Goal: Task Accomplishment & Management: Complete application form

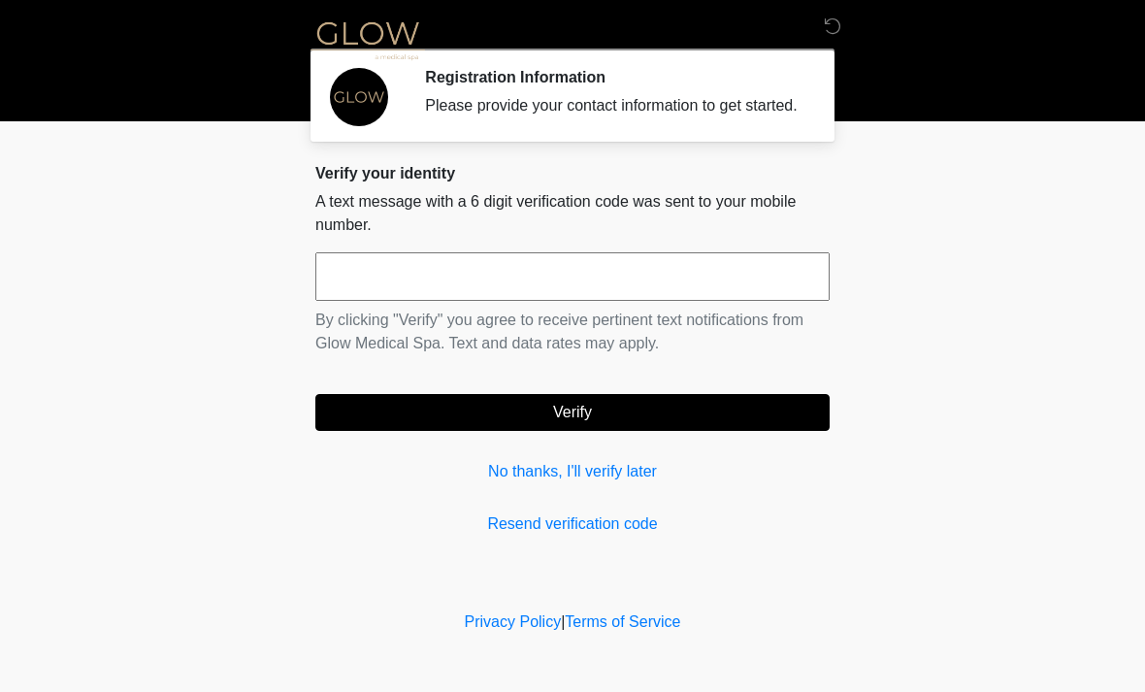
click at [415, 300] on input "text" at bounding box center [572, 276] width 514 height 49
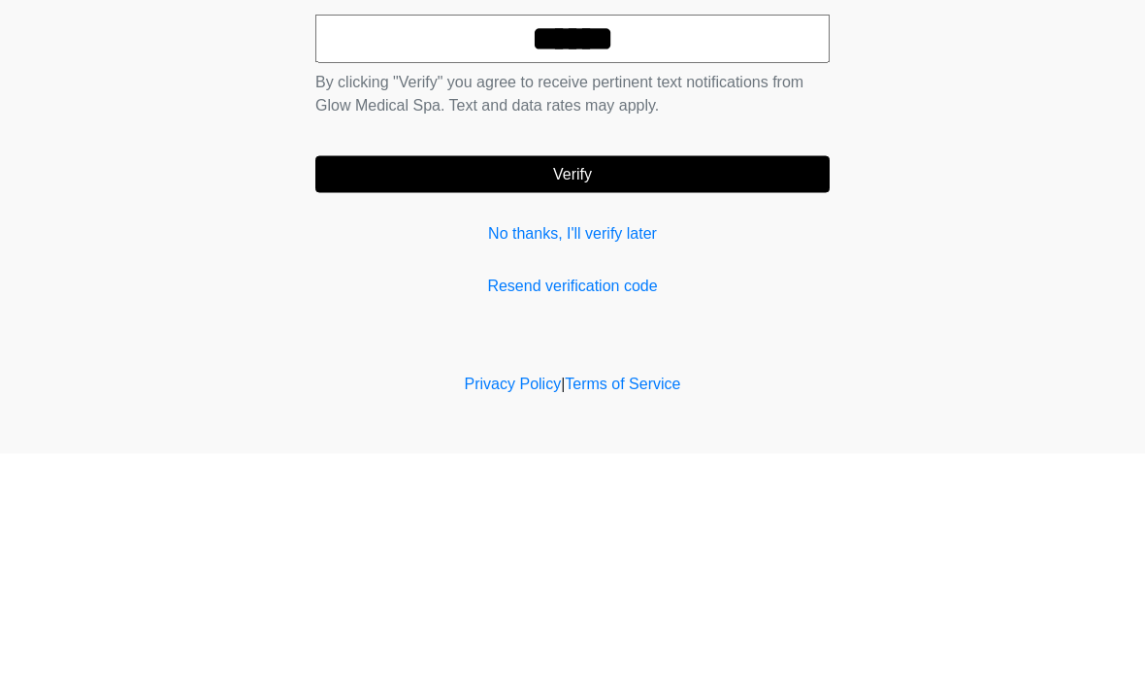
type input "******"
click at [487, 394] on button "Verify" at bounding box center [572, 412] width 514 height 37
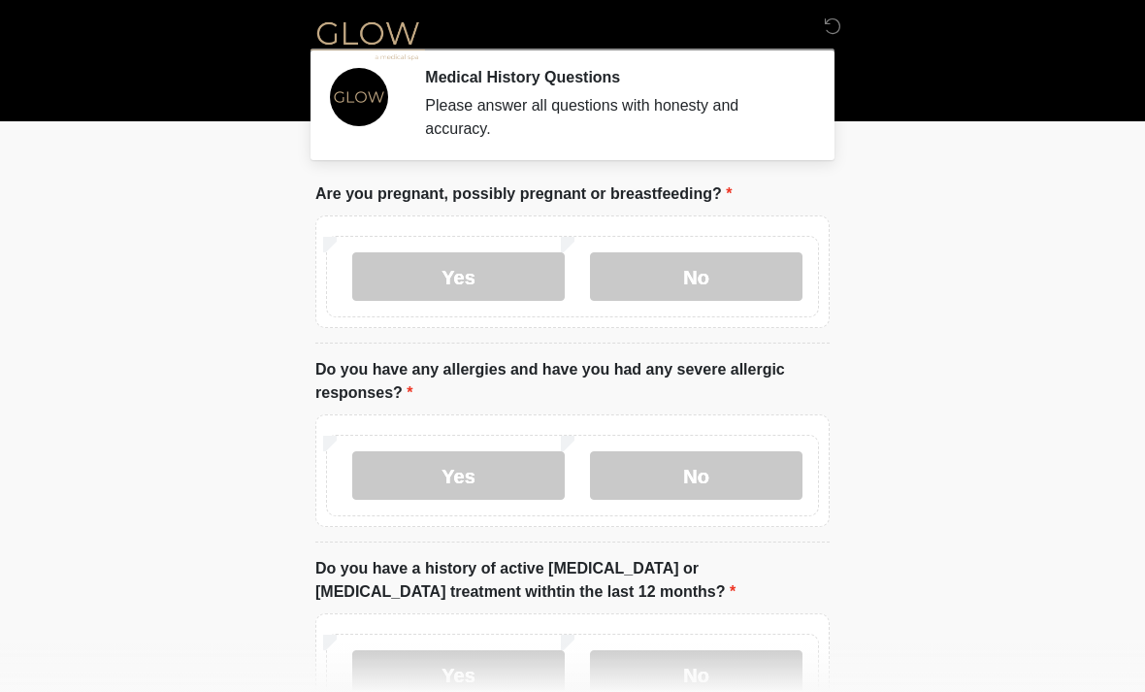
click at [664, 273] on label "No" at bounding box center [696, 276] width 212 height 49
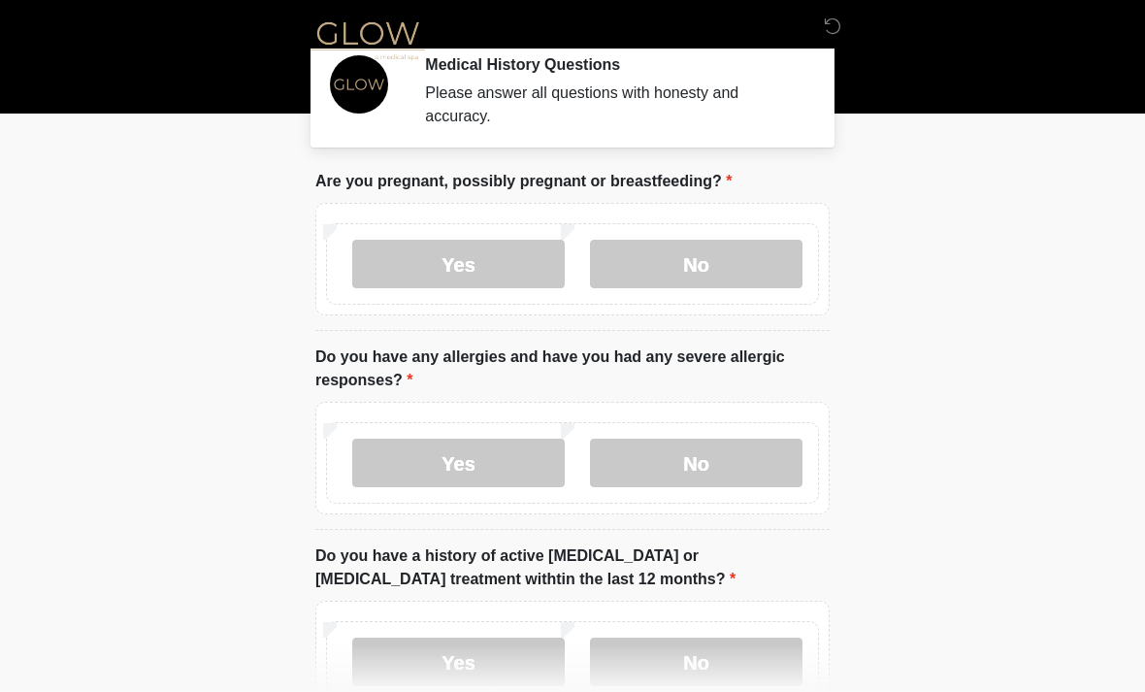
scroll to position [35, 0]
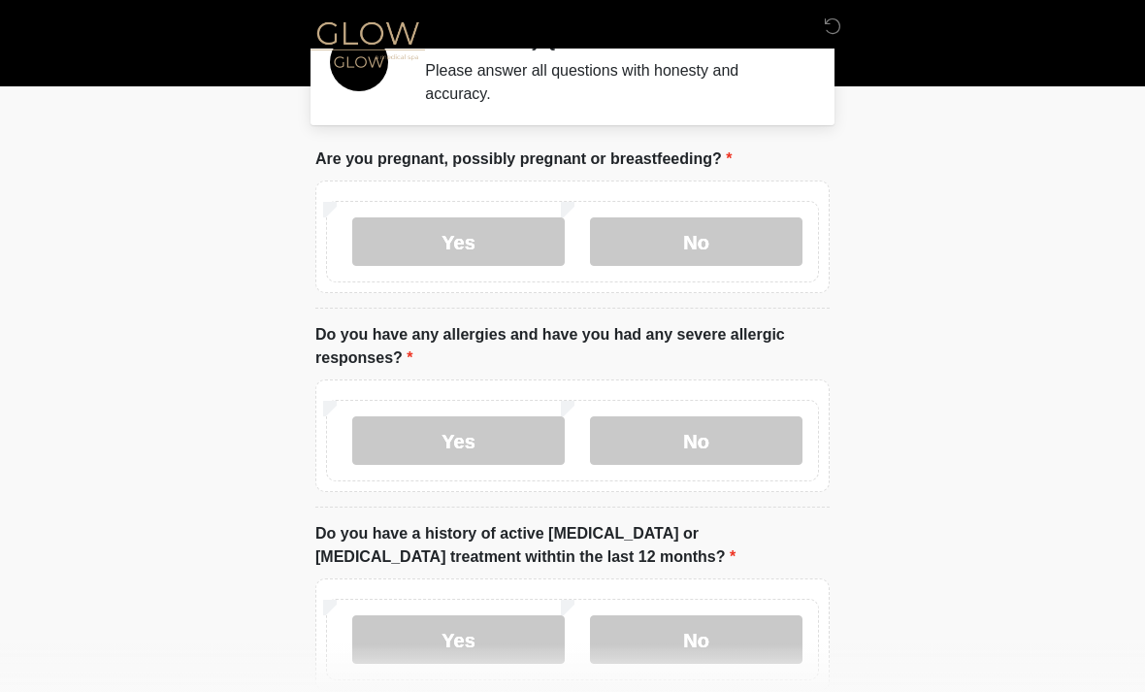
click at [703, 436] on label "No" at bounding box center [696, 440] width 212 height 49
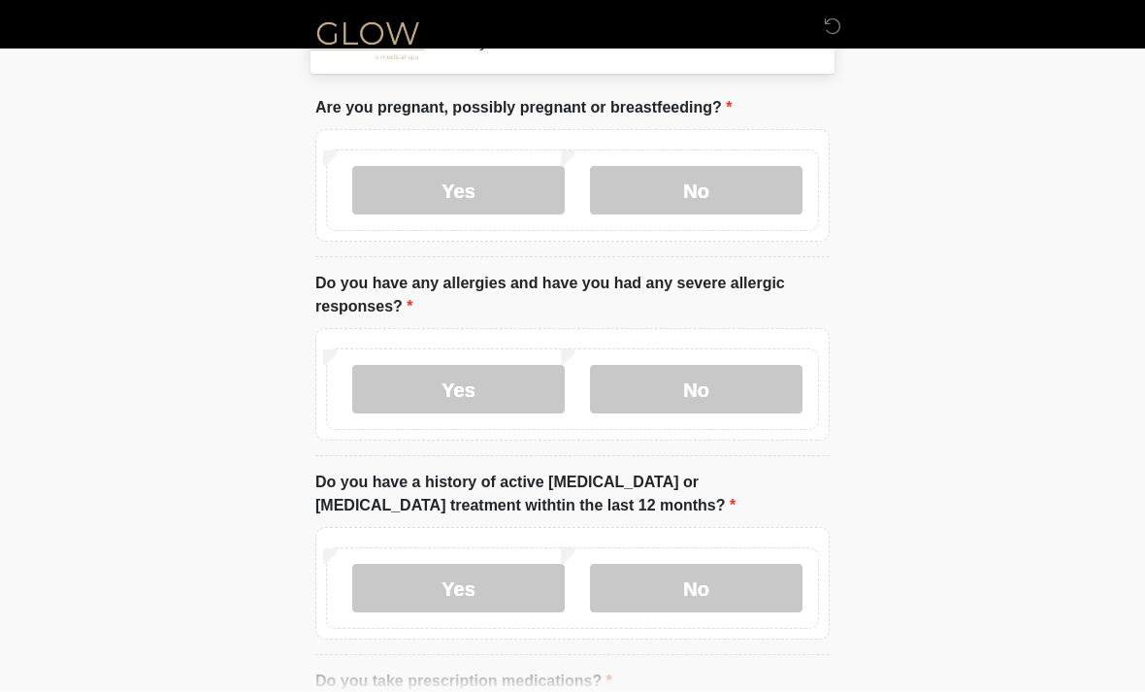
scroll to position [203, 0]
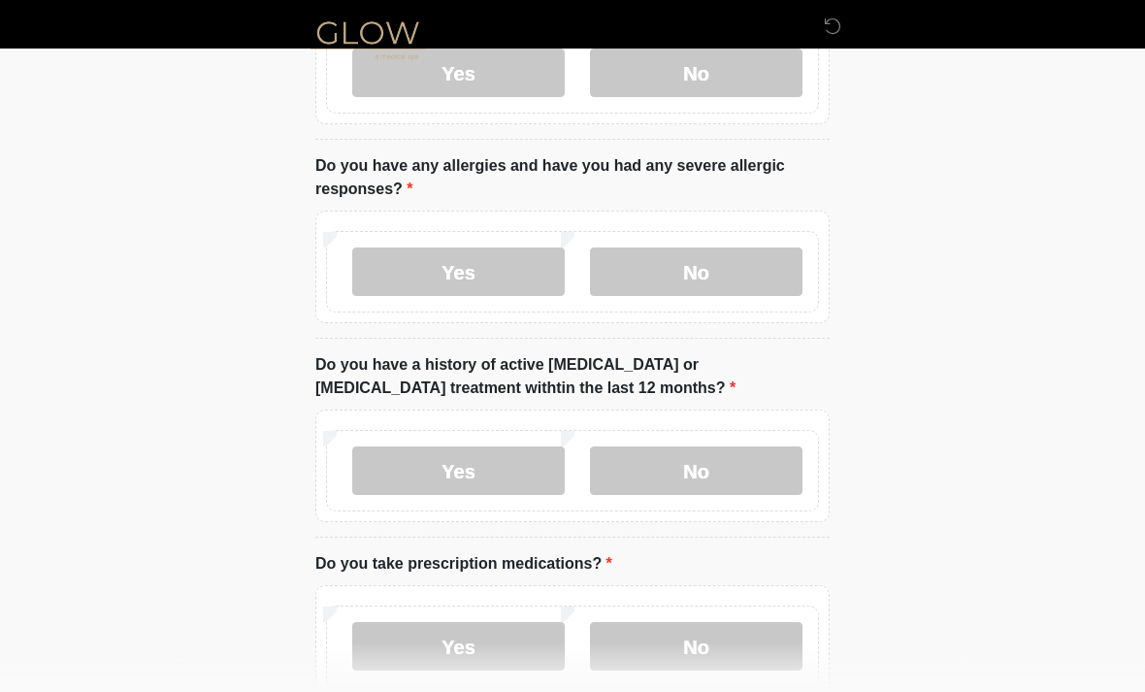
click at [701, 454] on label "No" at bounding box center [696, 471] width 212 height 49
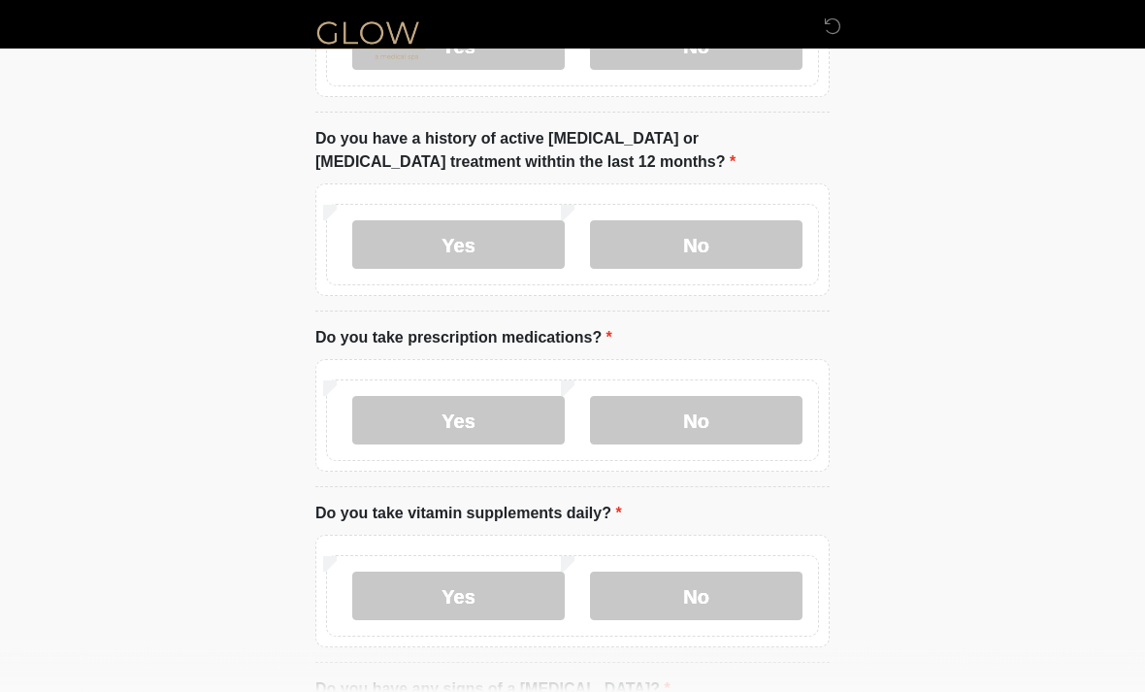
scroll to position [430, 0]
click at [436, 419] on label "Yes" at bounding box center [458, 420] width 212 height 49
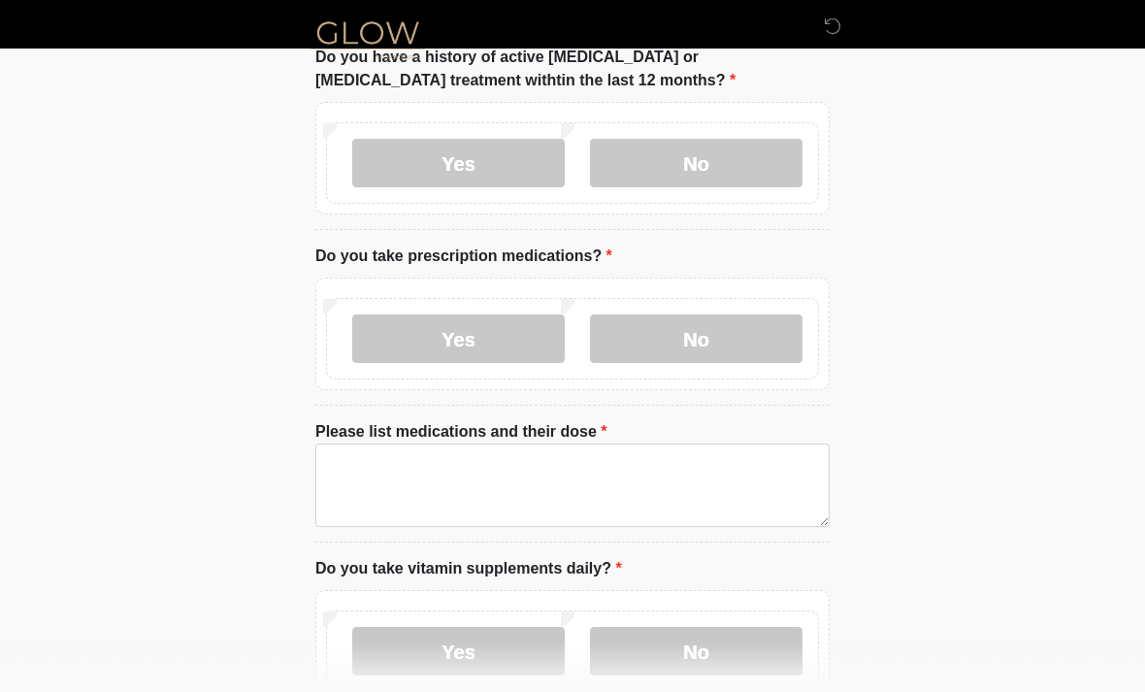
scroll to position [558, 0]
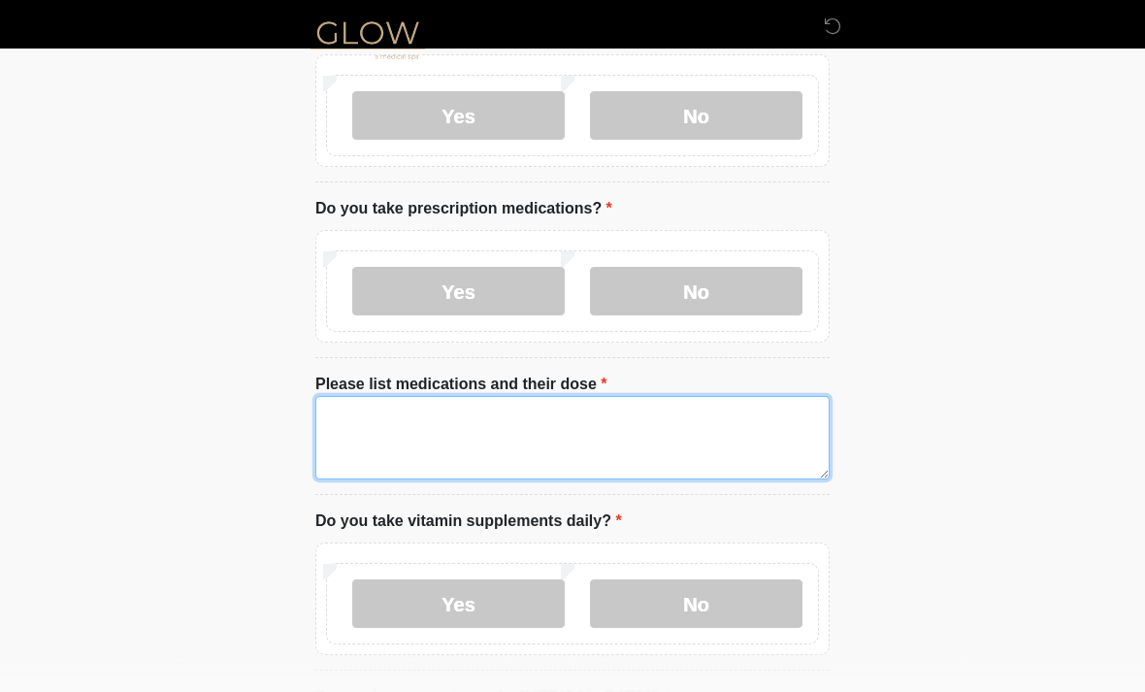
click at [404, 424] on textarea "Please list medications and their dose" at bounding box center [572, 438] width 514 height 83
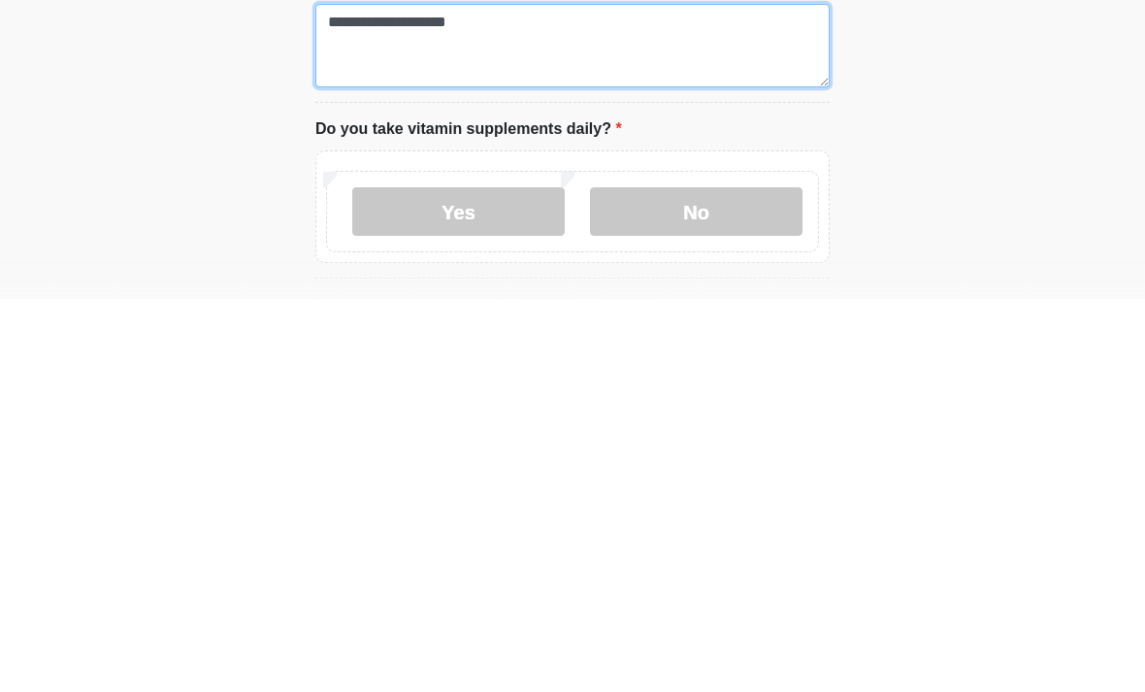
type textarea "**********"
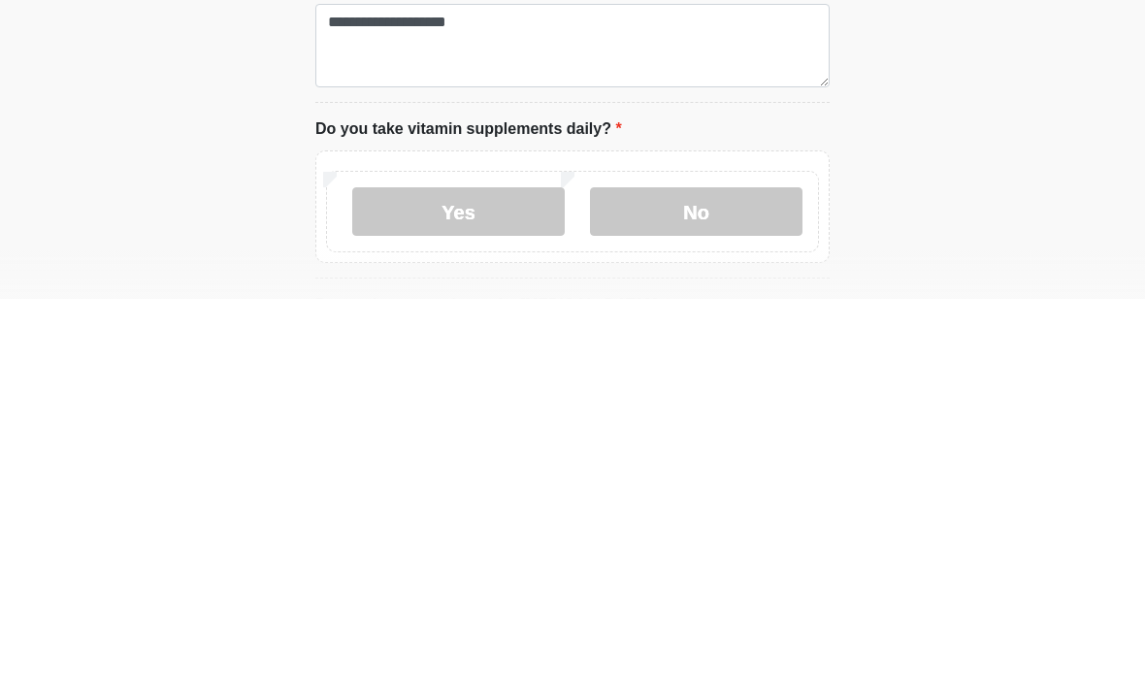
click at [413, 580] on label "Yes" at bounding box center [458, 604] width 212 height 49
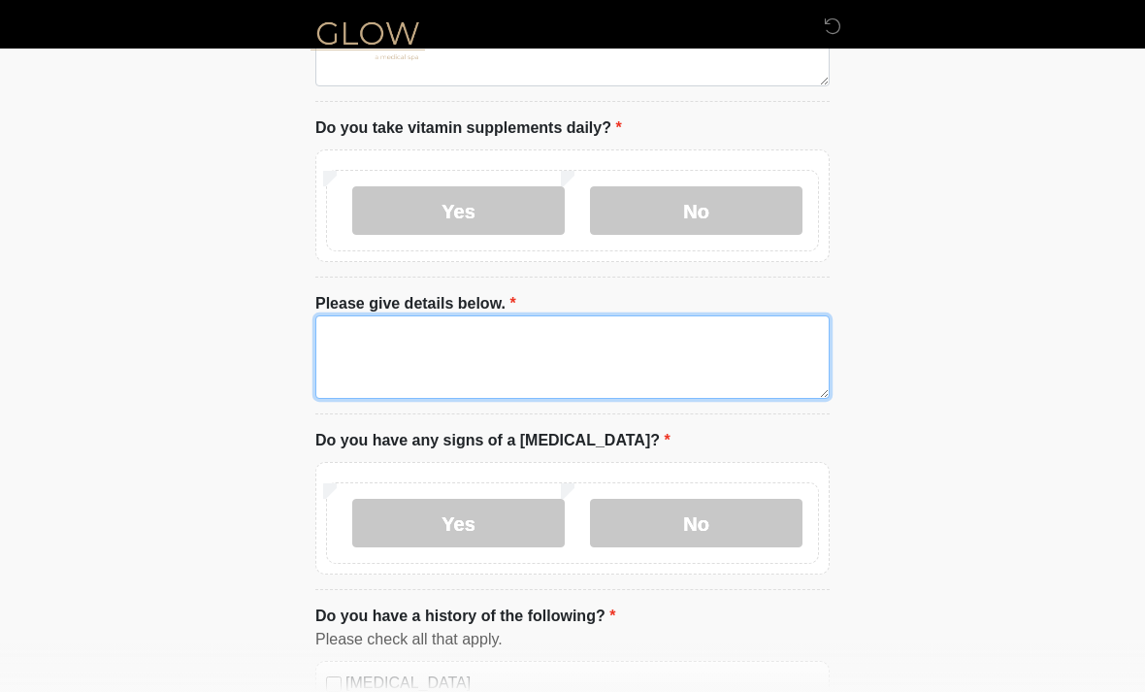
click at [357, 324] on textarea "Please give details below." at bounding box center [572, 356] width 514 height 83
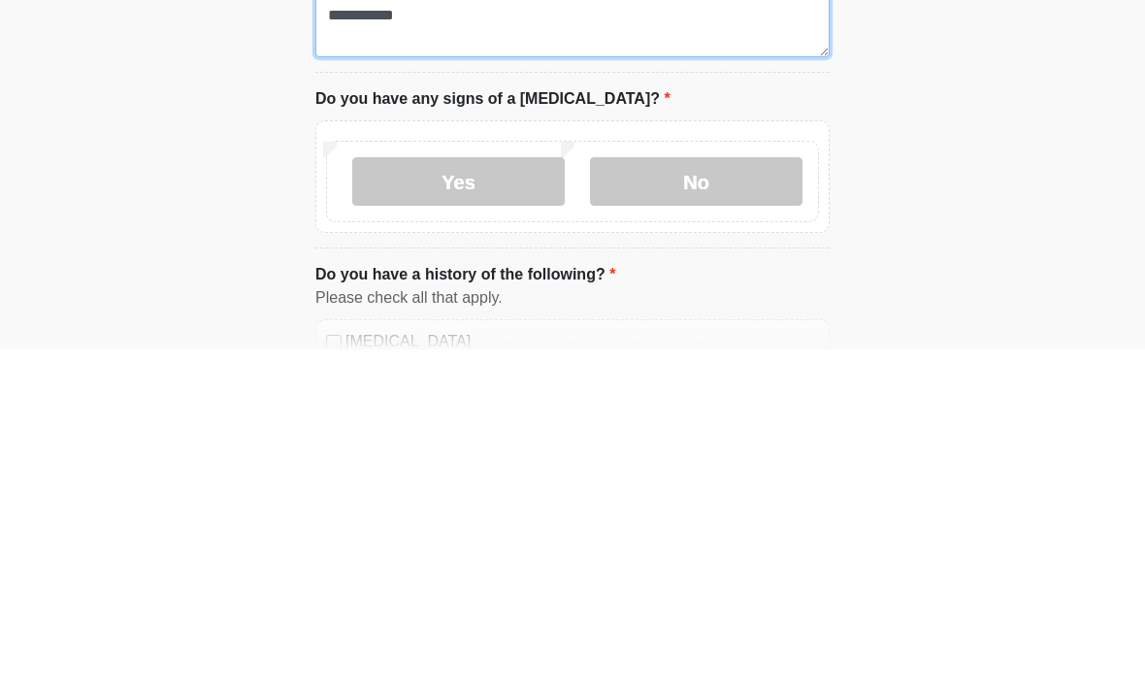
type textarea "**********"
click at [662, 500] on label "No" at bounding box center [696, 524] width 212 height 49
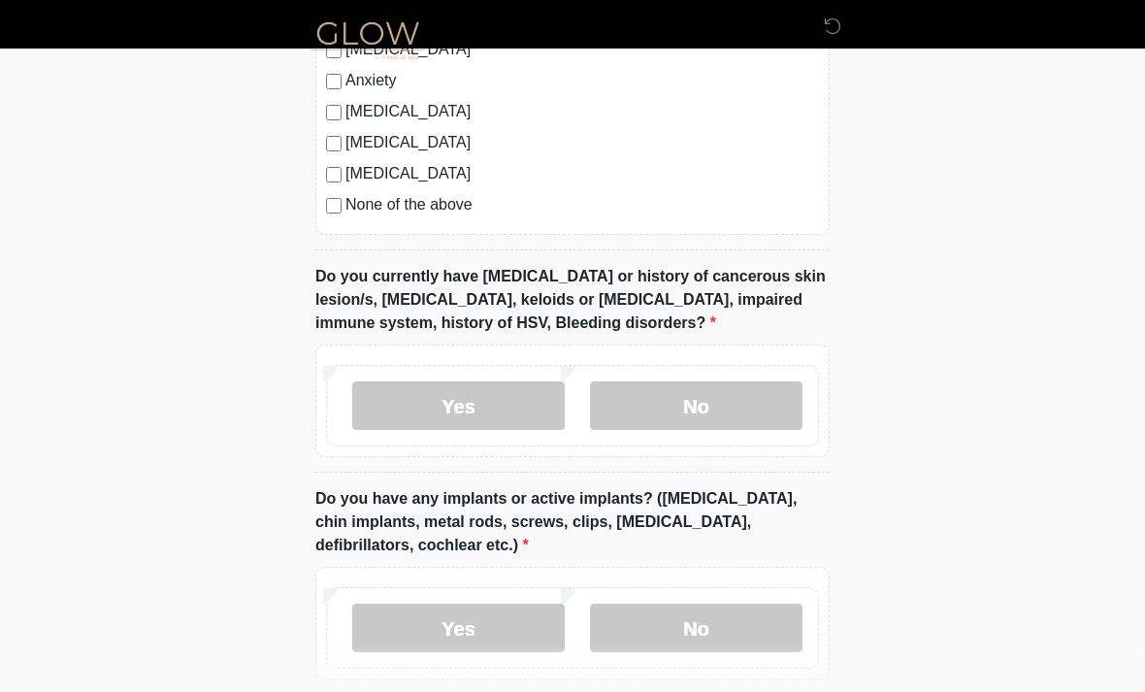
scroll to position [1781, 0]
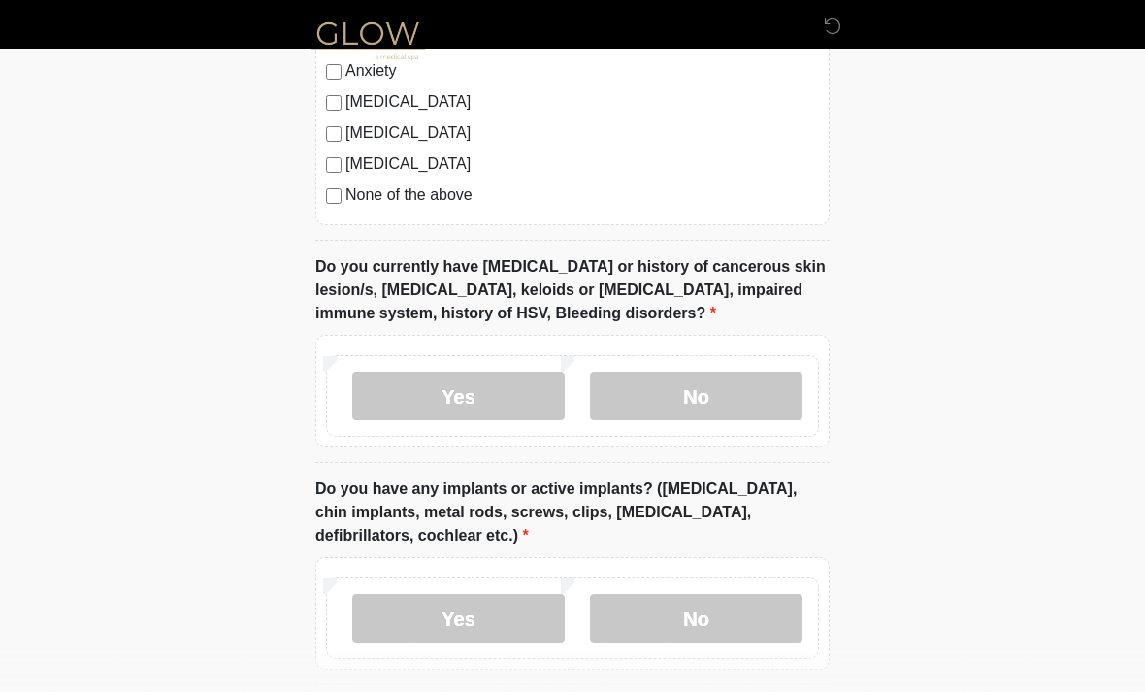
click at [701, 394] on label "No" at bounding box center [696, 396] width 212 height 49
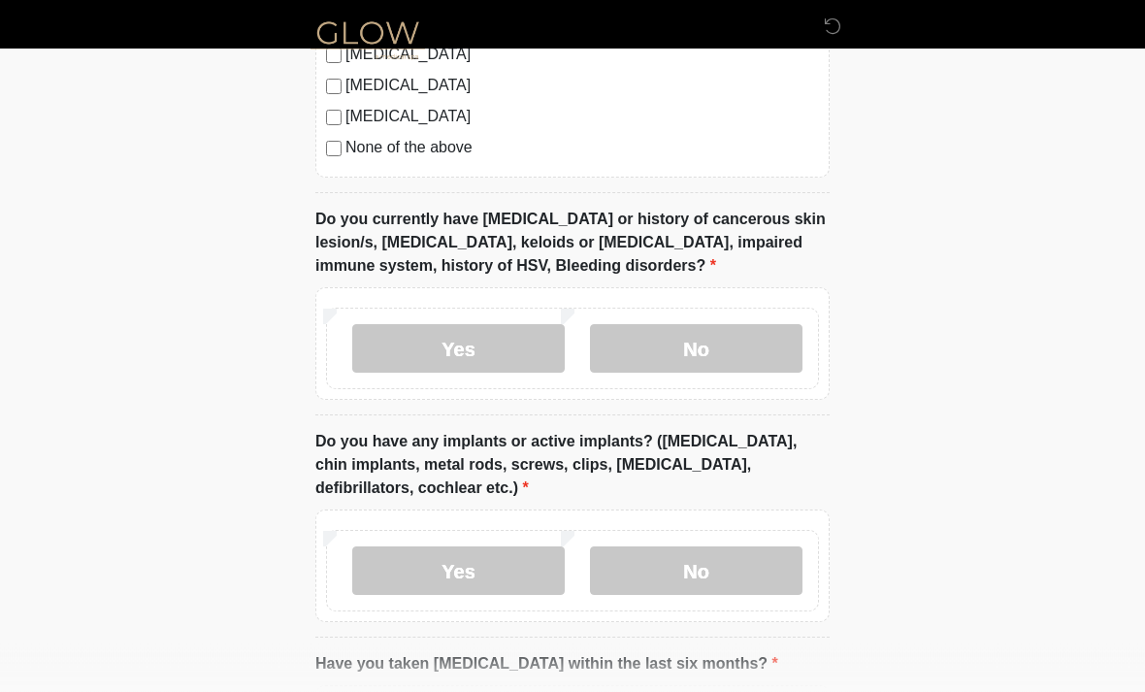
scroll to position [1915, 0]
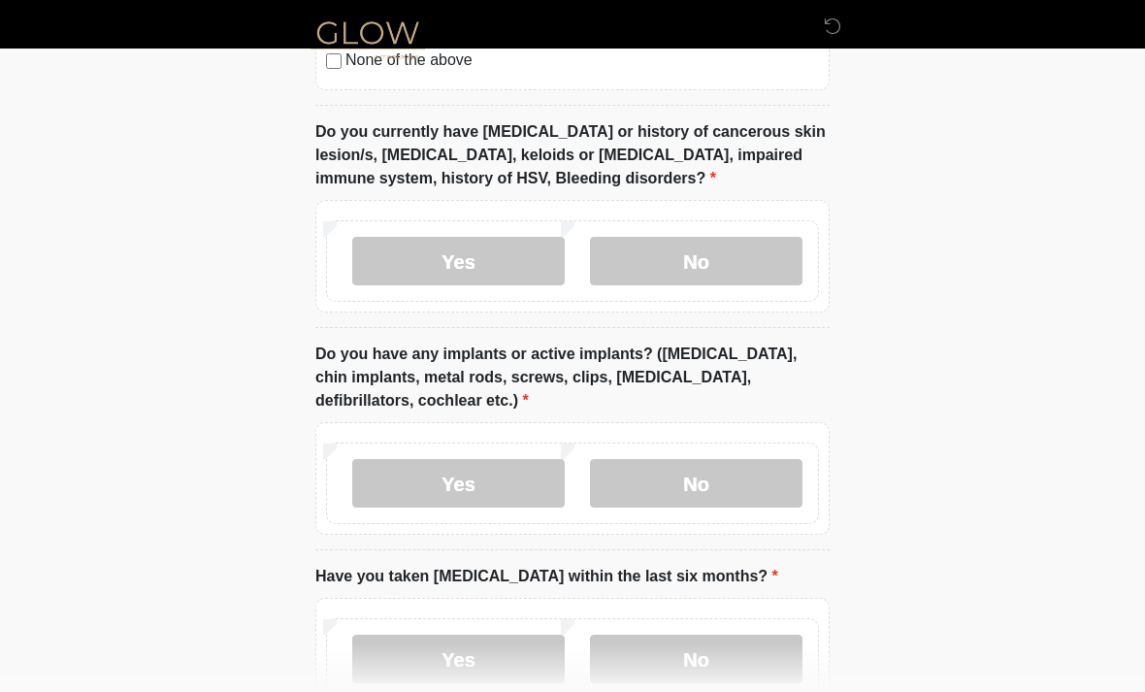
click at [681, 469] on label "No" at bounding box center [696, 484] width 212 height 49
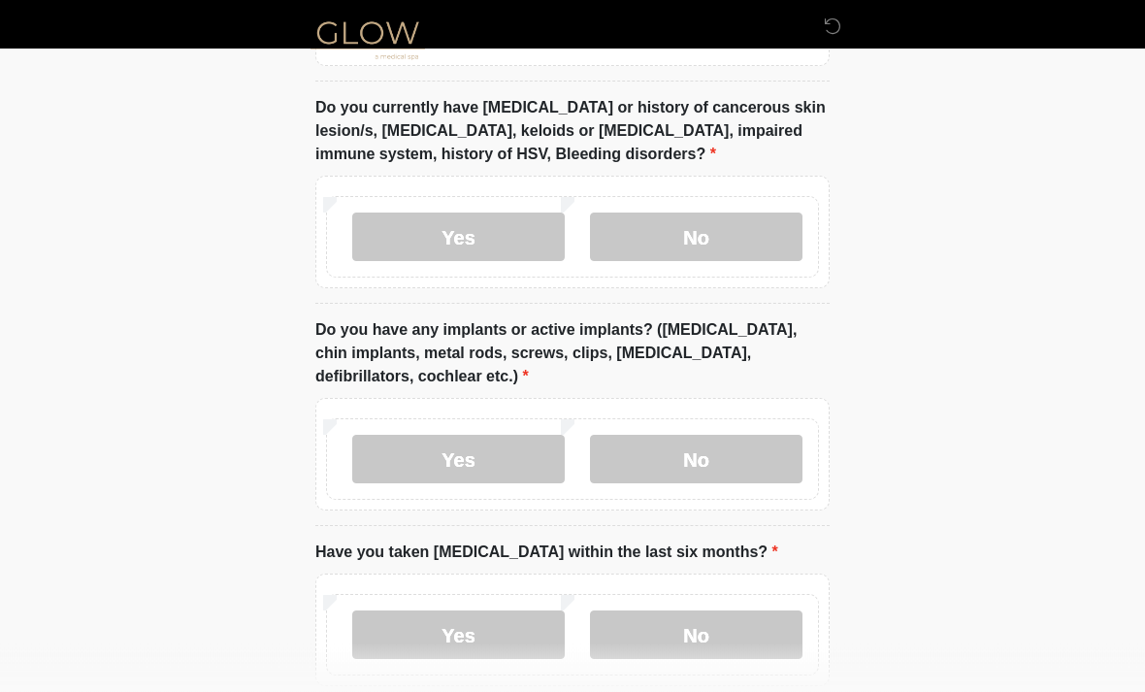
scroll to position [2039, 0]
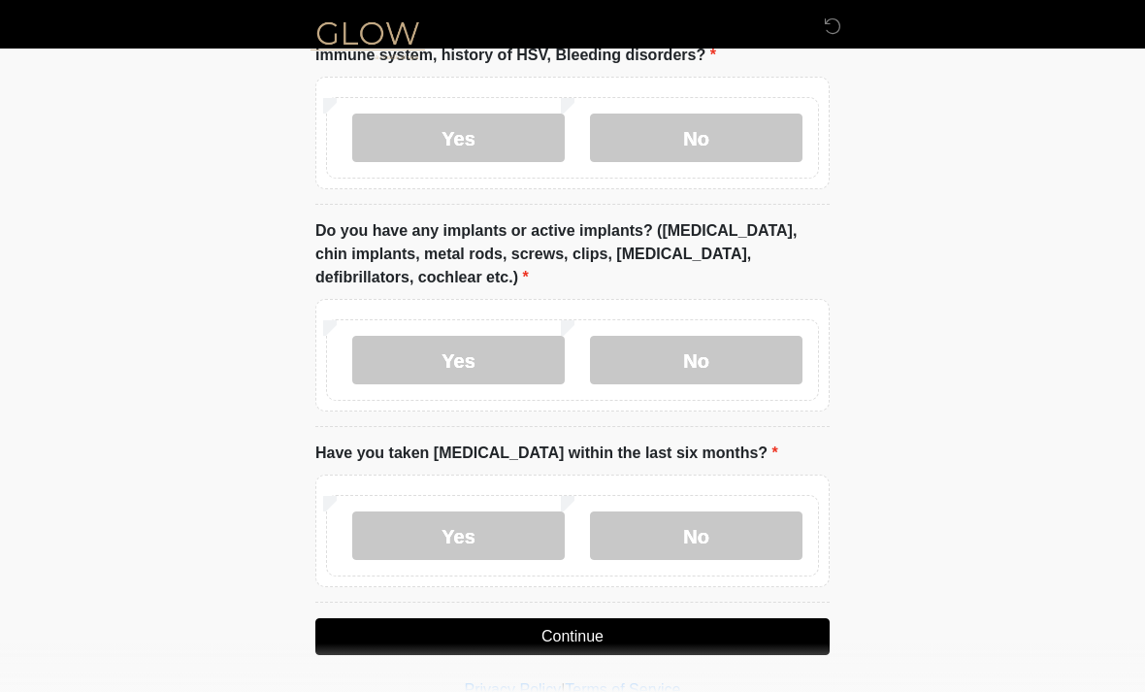
click at [676, 531] on label "No" at bounding box center [696, 535] width 212 height 49
click at [534, 627] on button "Continue" at bounding box center [572, 636] width 514 height 37
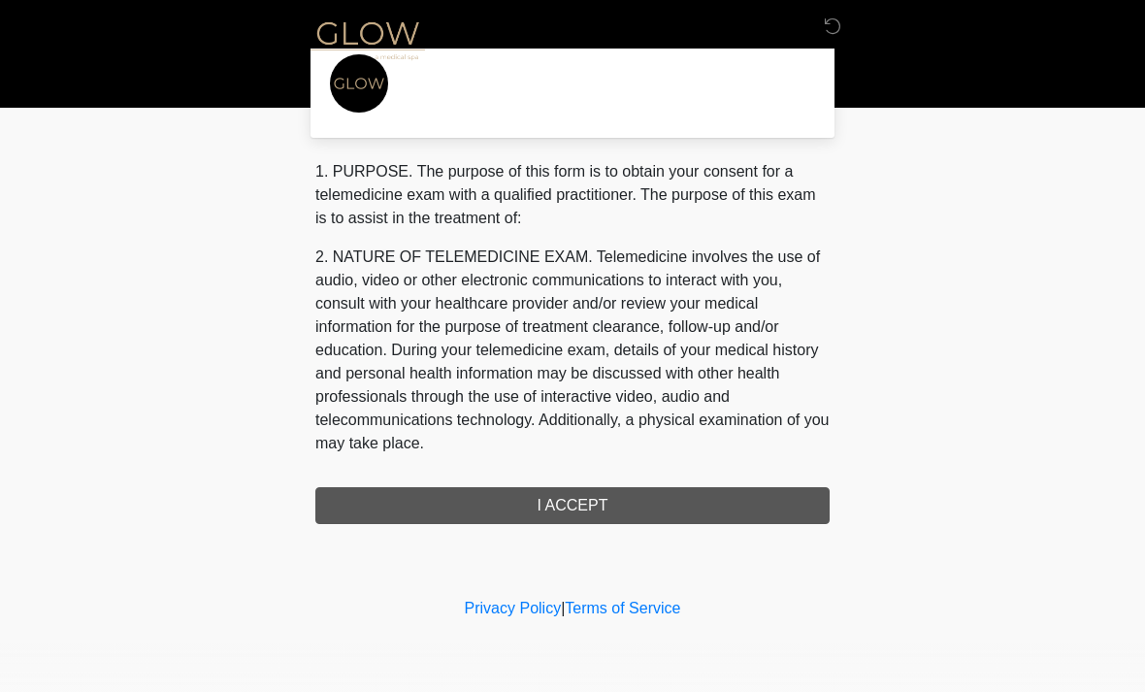
scroll to position [0, 0]
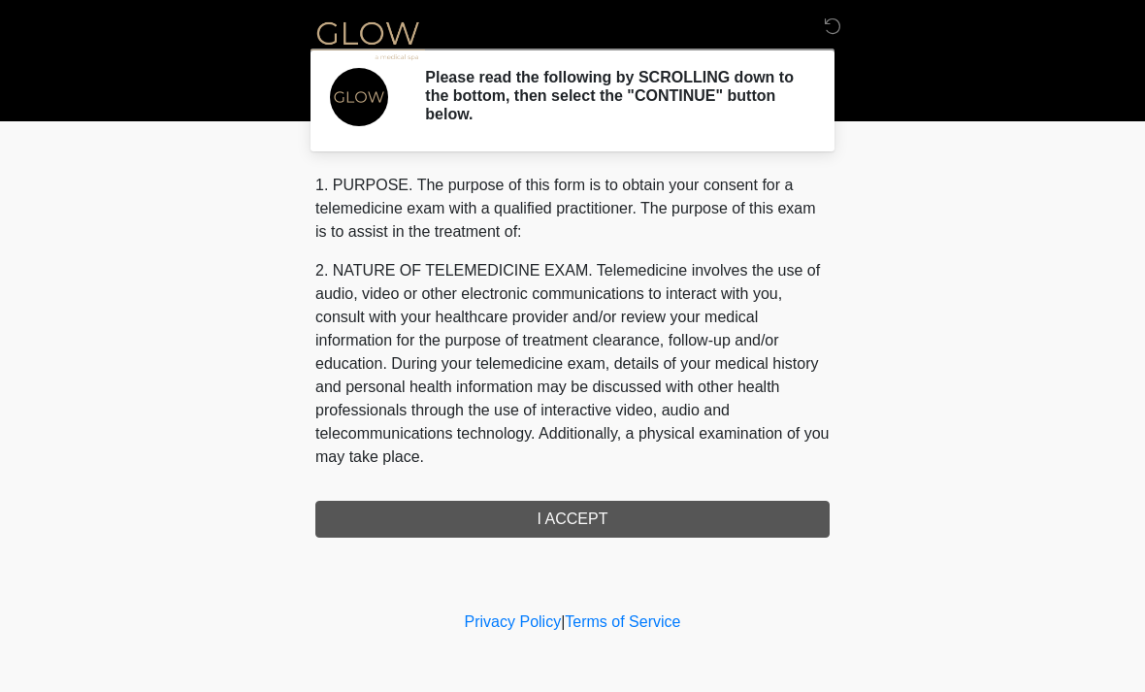
click at [435, 518] on div "1. PURPOSE. The purpose of this form is to obtain your consent for a telemedici…" at bounding box center [572, 356] width 514 height 364
click at [544, 511] on div "1. PURPOSE. The purpose of this form is to obtain your consent for a telemedici…" at bounding box center [572, 356] width 514 height 364
click at [561, 510] on div "1. PURPOSE. The purpose of this form is to obtain your consent for a telemedici…" at bounding box center [572, 356] width 514 height 364
click at [563, 516] on div "1. PURPOSE. The purpose of this form is to obtain your consent for a telemedici…" at bounding box center [572, 356] width 514 height 364
click at [439, 374] on p "2. NATURE OF TELEMEDICINE EXAM. Telemedicine involves the use of audio, video o…" at bounding box center [572, 364] width 514 height 210
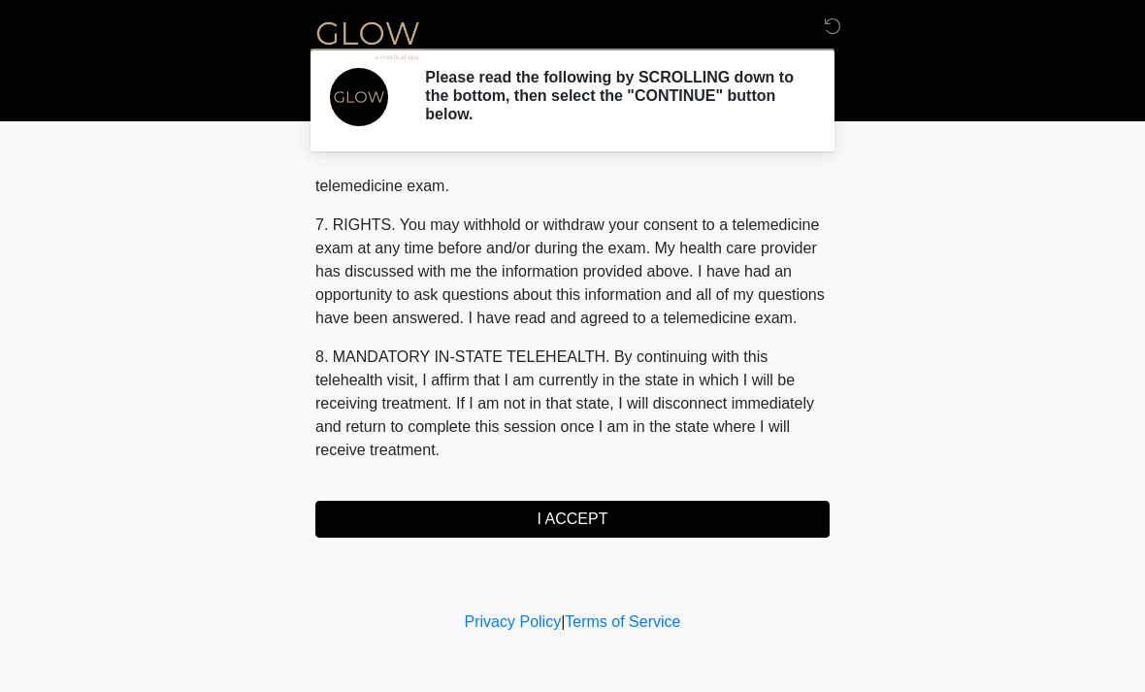
scroll to position [822, 0]
click at [467, 512] on button "I ACCEPT" at bounding box center [572, 519] width 514 height 37
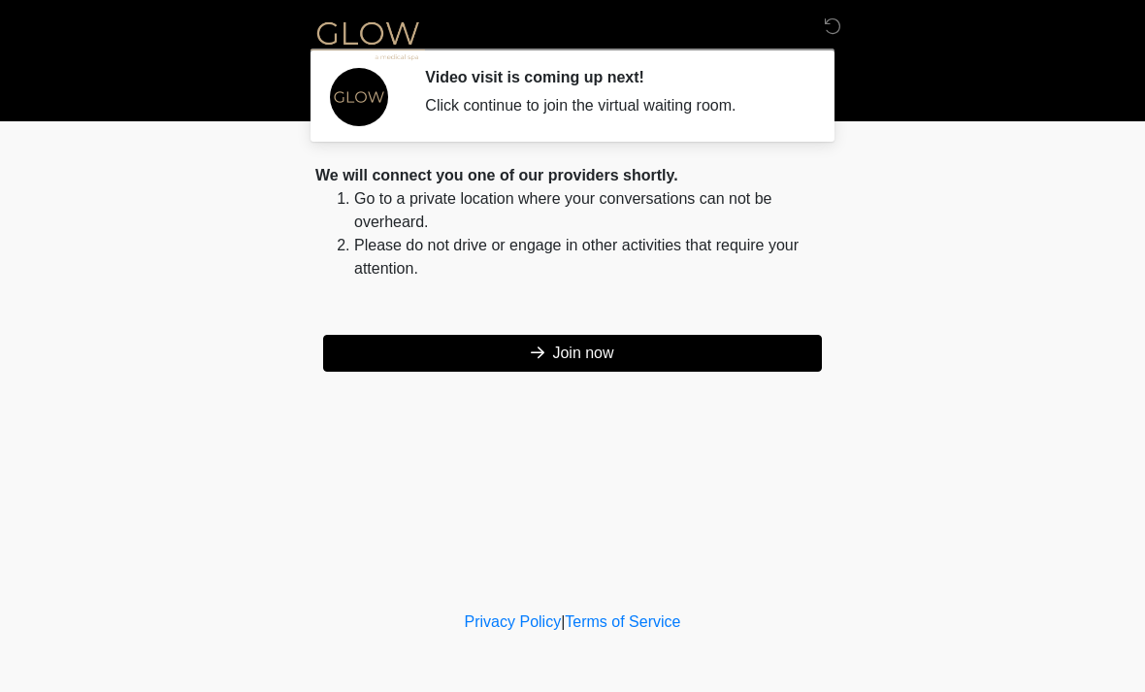
click at [535, 355] on icon at bounding box center [538, 352] width 14 height 16
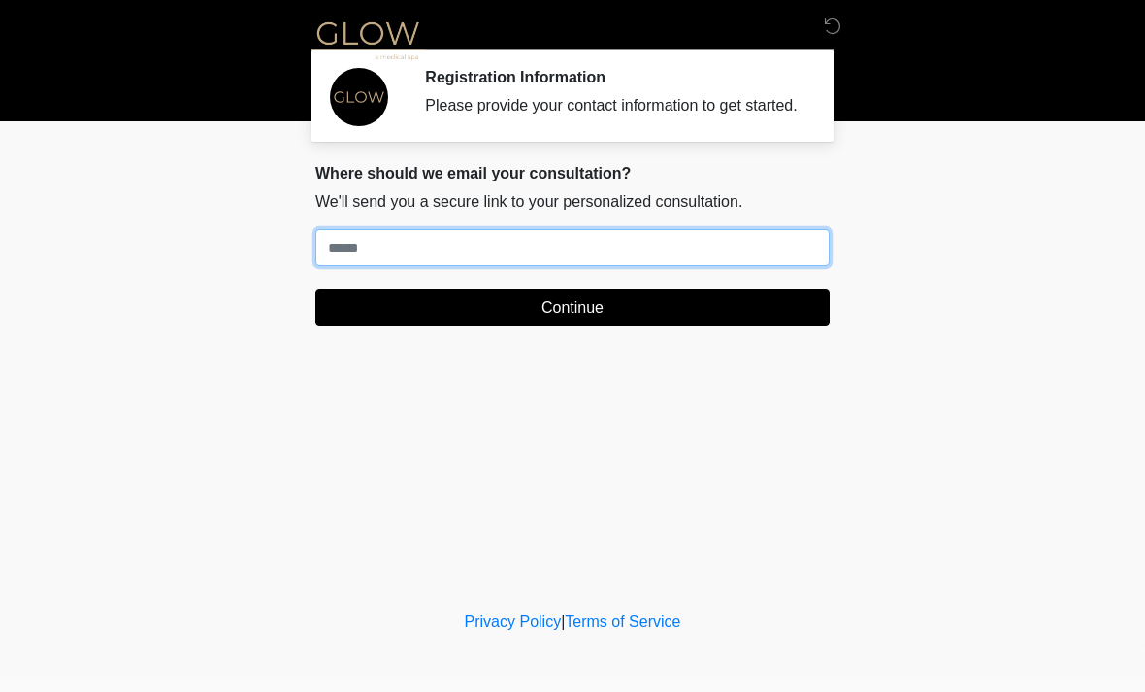
click at [711, 256] on input "Where should we email your treatment plan?" at bounding box center [572, 247] width 514 height 37
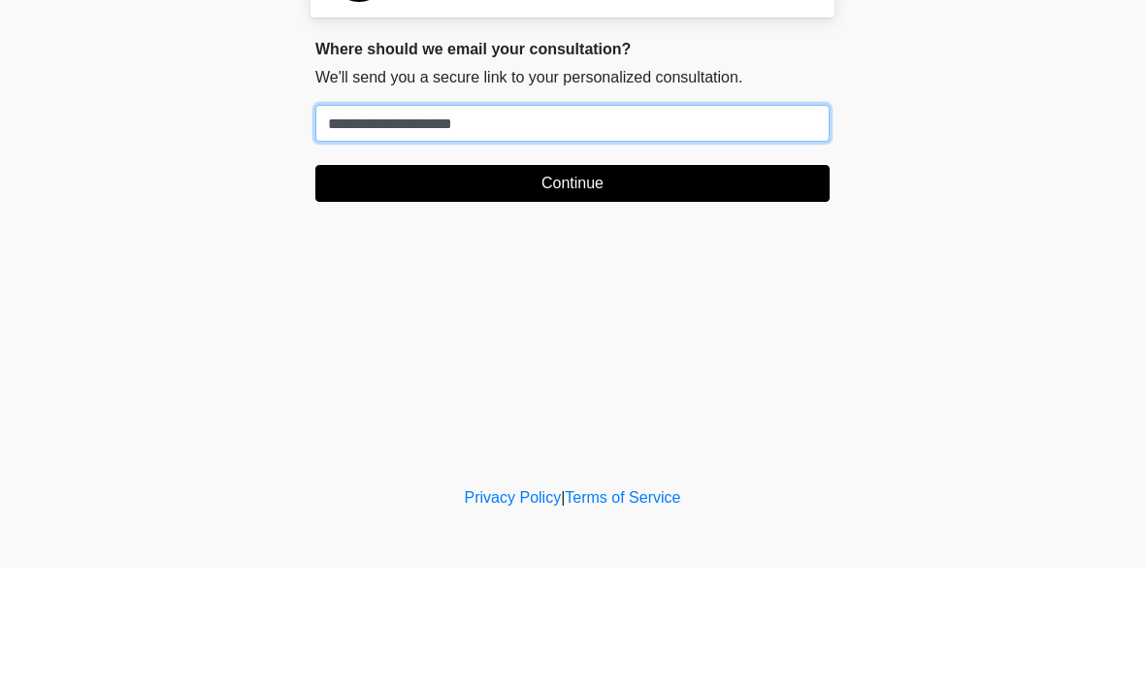
type input "**********"
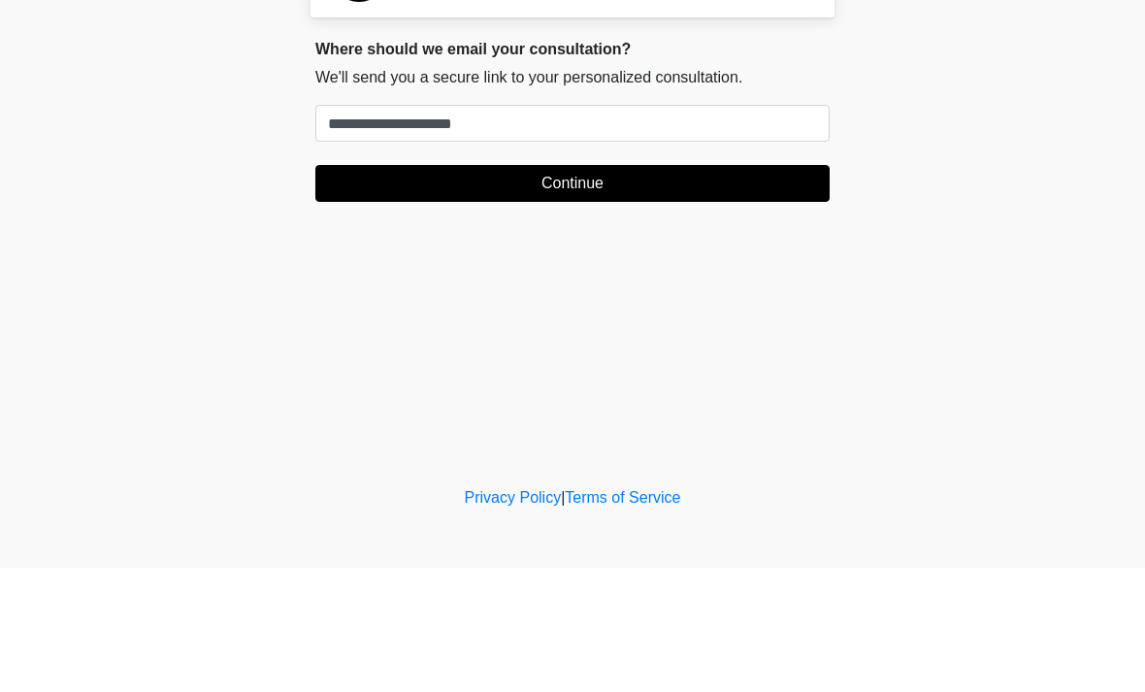
click at [670, 289] on button "Continue" at bounding box center [572, 307] width 514 height 37
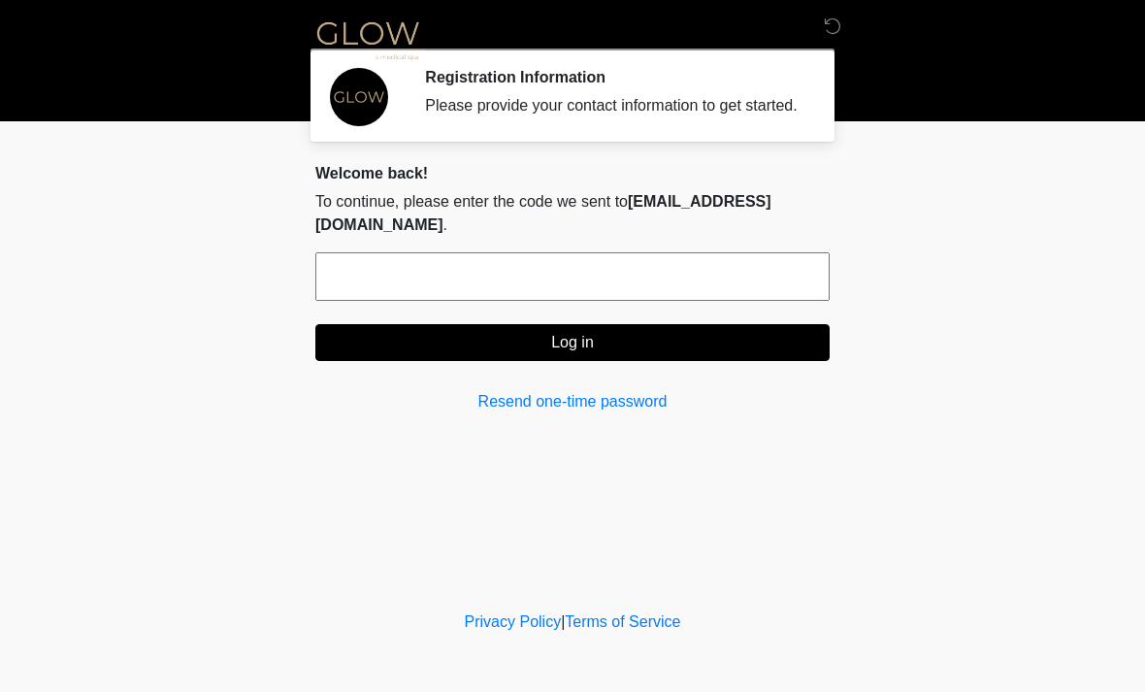
click at [539, 264] on input "text" at bounding box center [572, 276] width 514 height 49
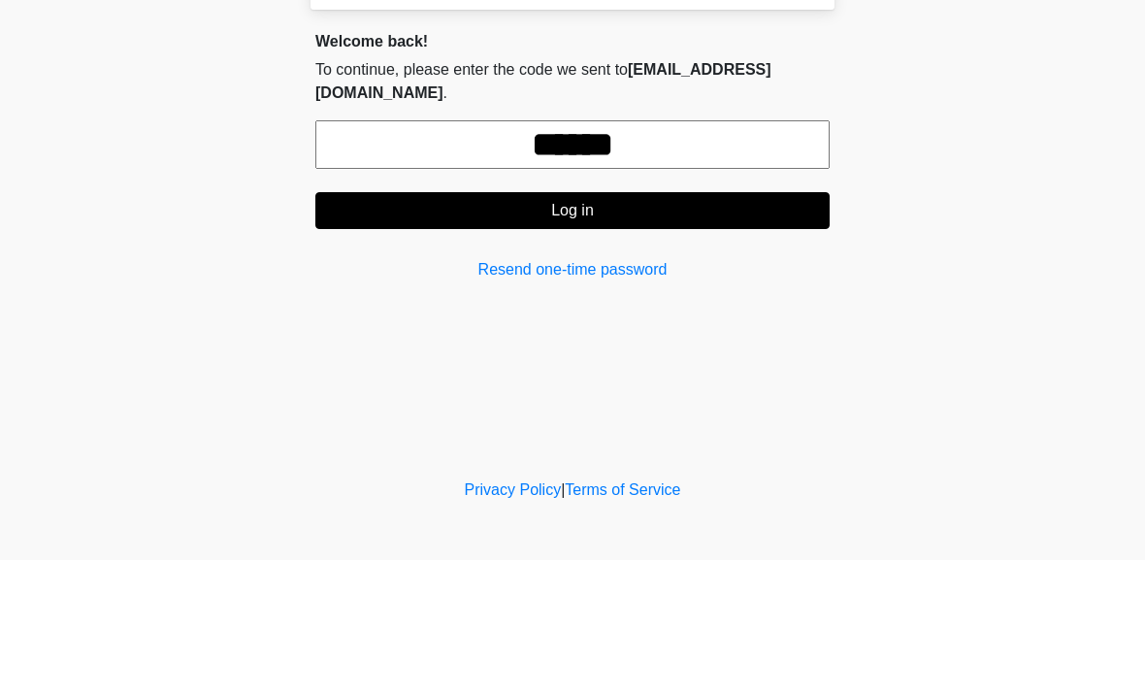
type input "******"
click at [635, 324] on button "Log in" at bounding box center [572, 342] width 514 height 37
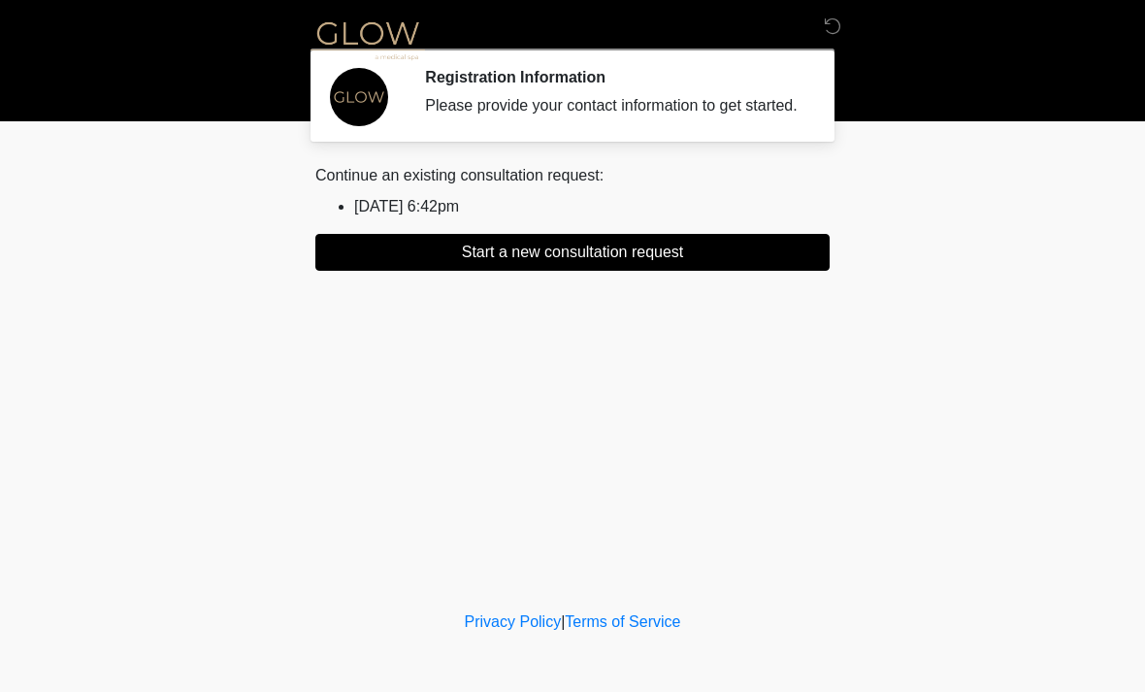
click at [727, 265] on button "Start a new consultation request" at bounding box center [572, 252] width 514 height 37
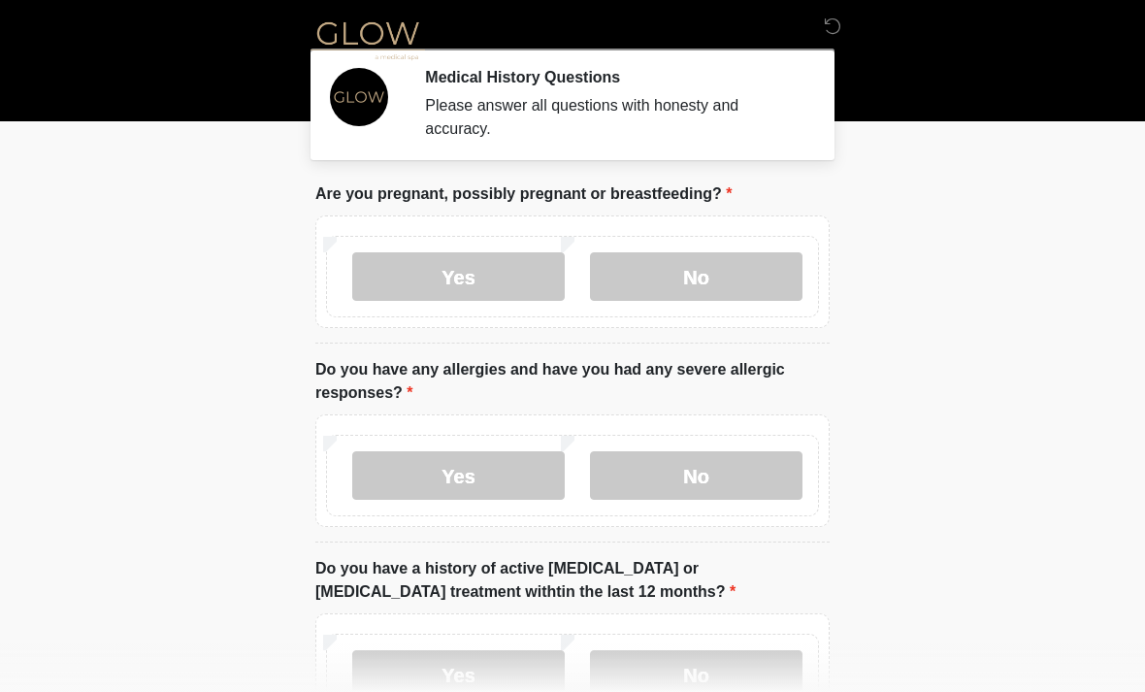
click at [732, 275] on label "No" at bounding box center [696, 276] width 212 height 49
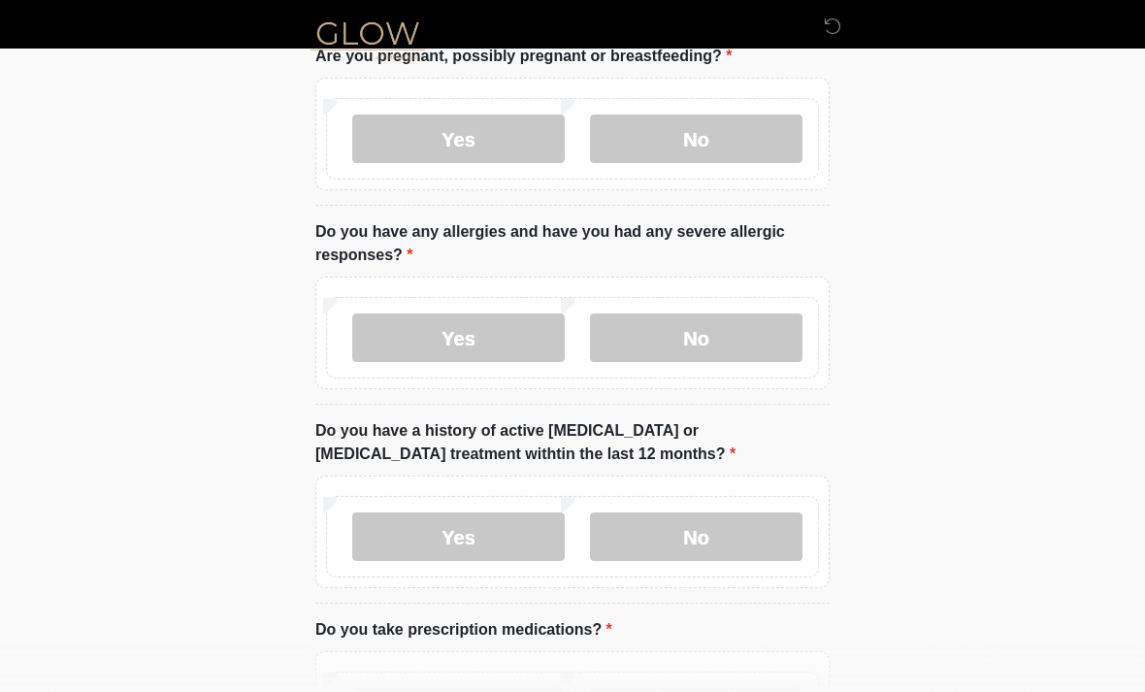
scroll to position [148, 0]
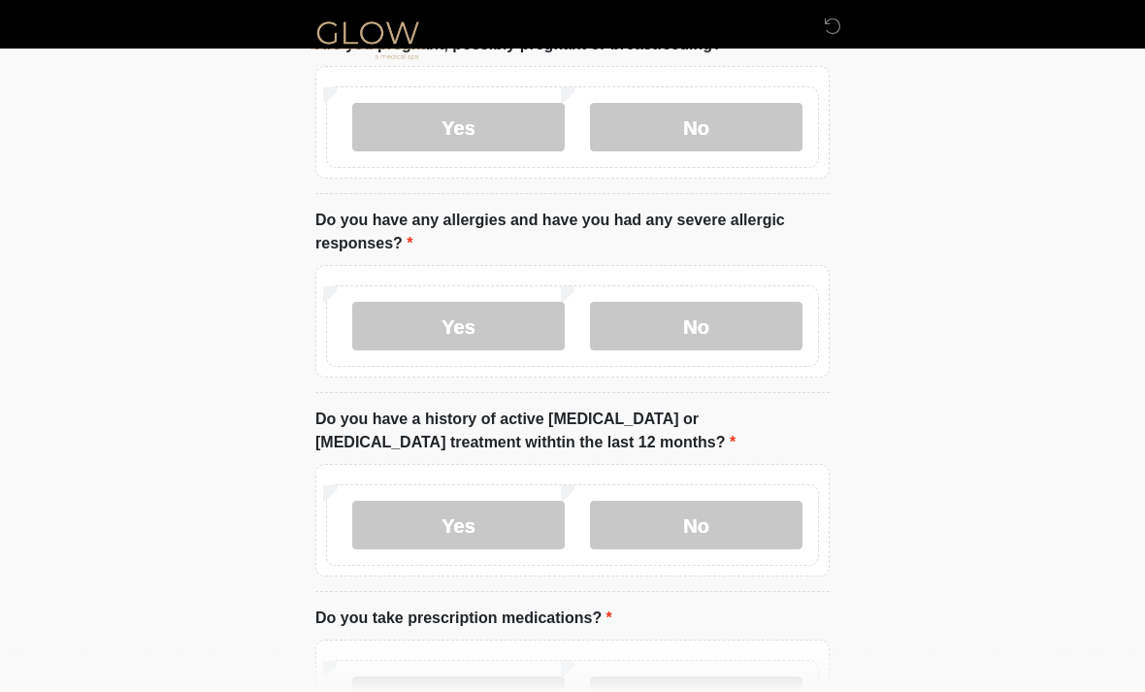
click at [777, 512] on label "No" at bounding box center [696, 526] width 212 height 49
click at [771, 310] on label "No" at bounding box center [696, 326] width 212 height 49
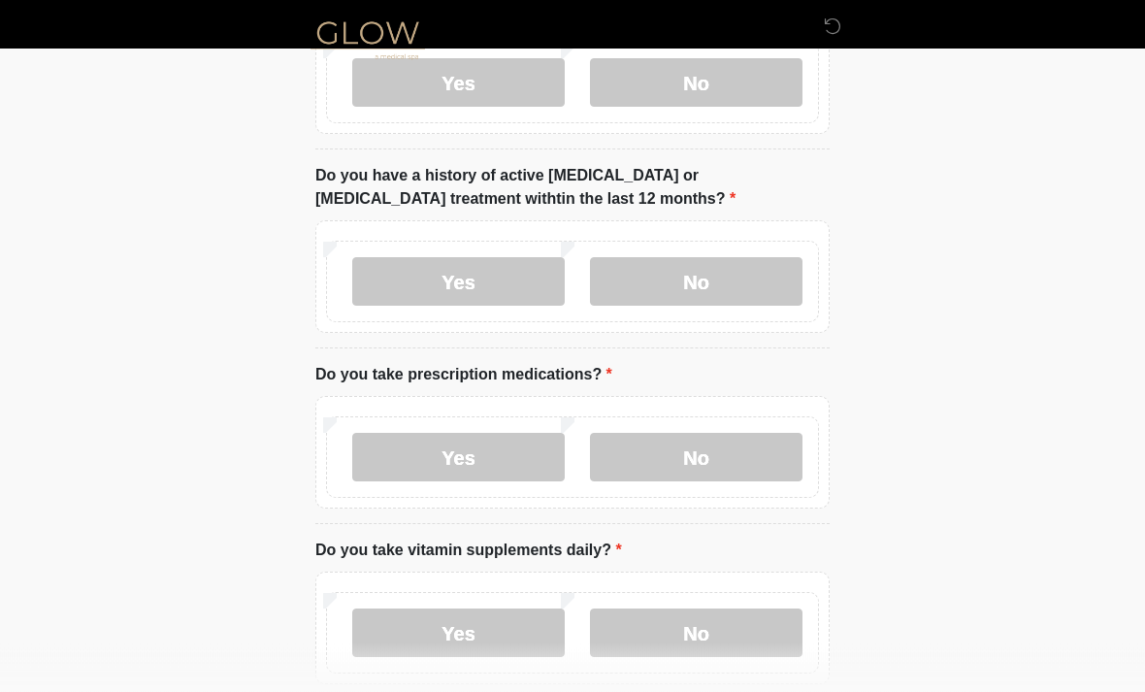
scroll to position [393, 0]
click at [775, 446] on label "No" at bounding box center [696, 457] width 212 height 49
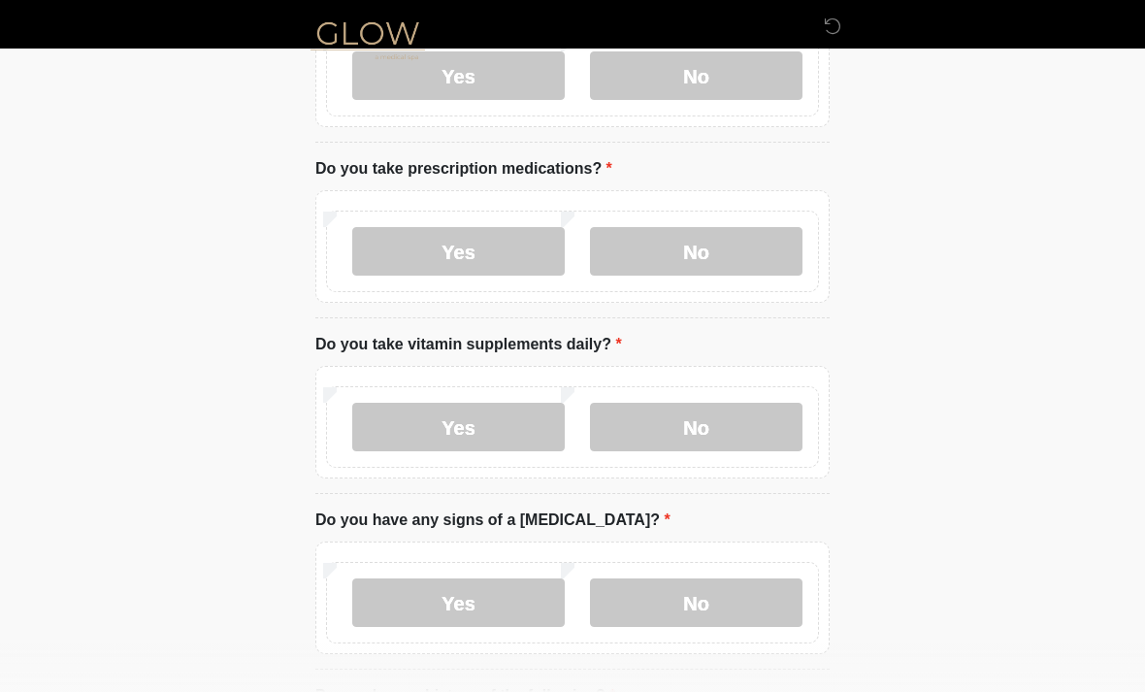
scroll to position [607, 0]
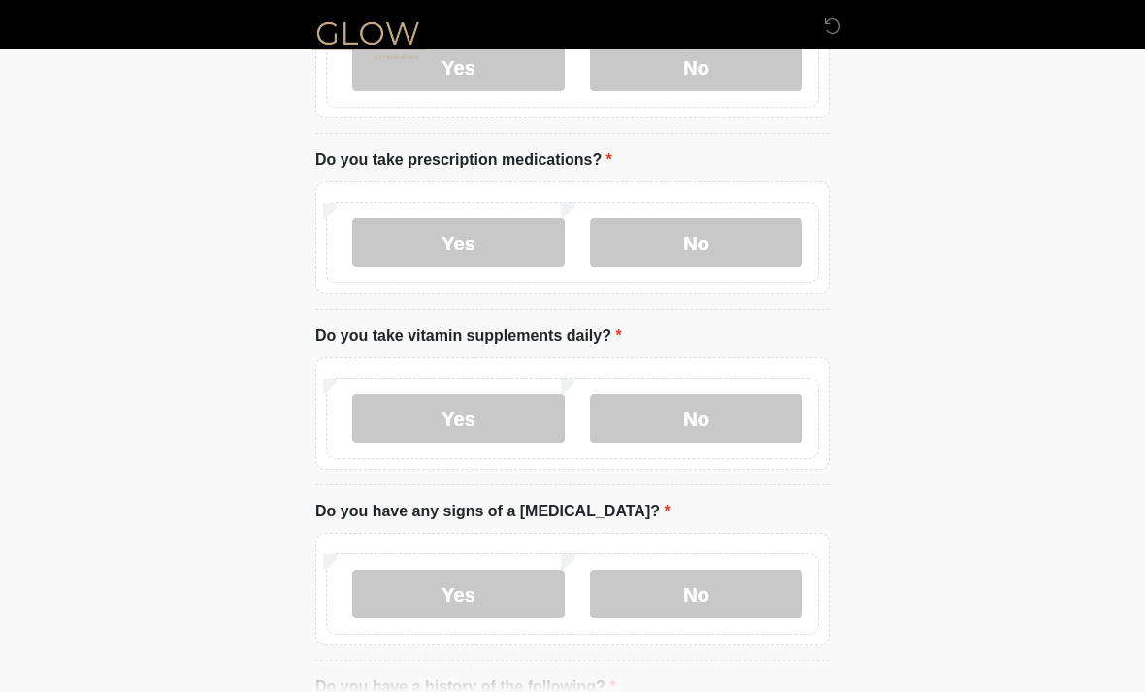
click at [765, 406] on label "No" at bounding box center [696, 418] width 212 height 49
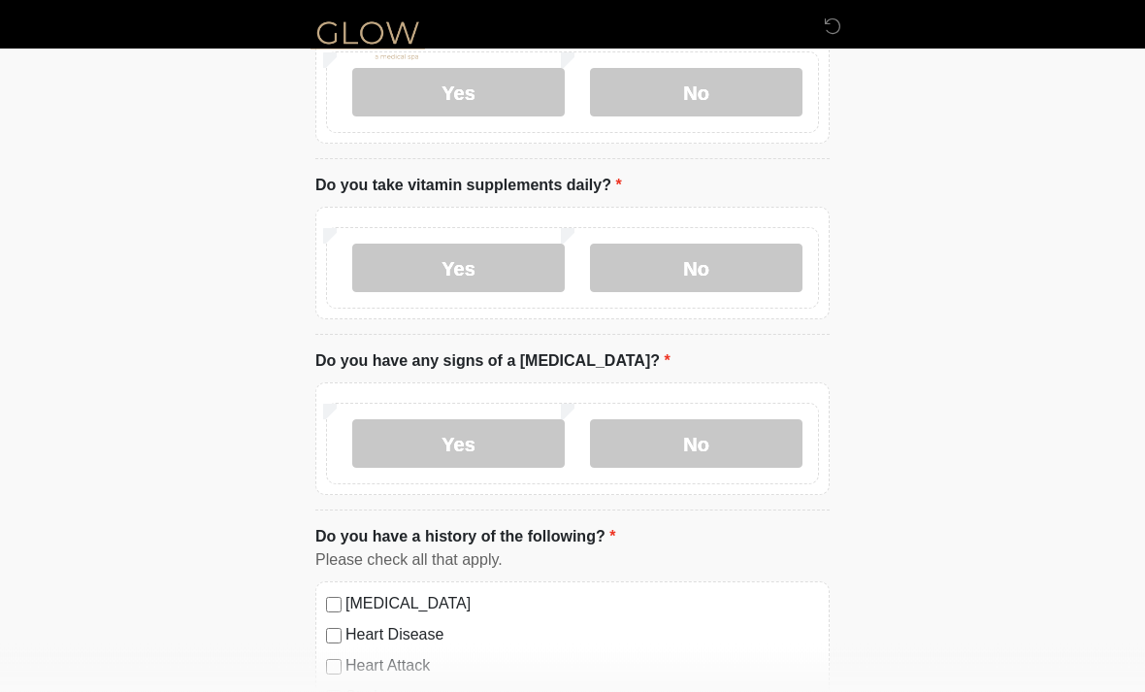
scroll to position [765, 0]
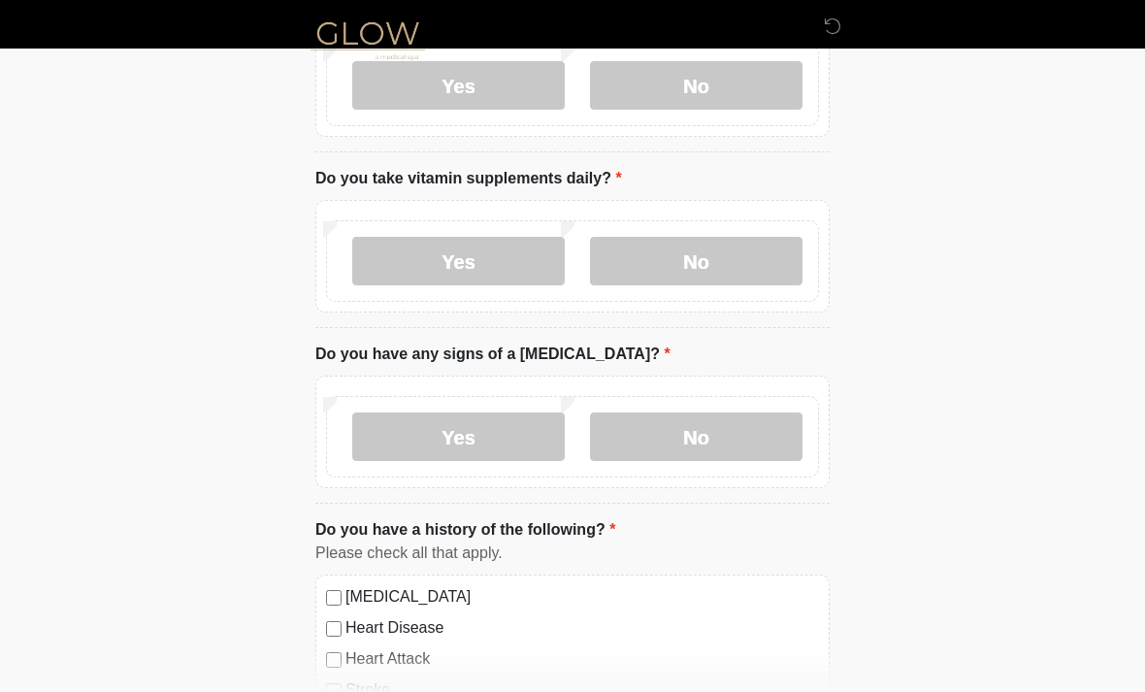
click at [769, 429] on label "No" at bounding box center [696, 436] width 212 height 49
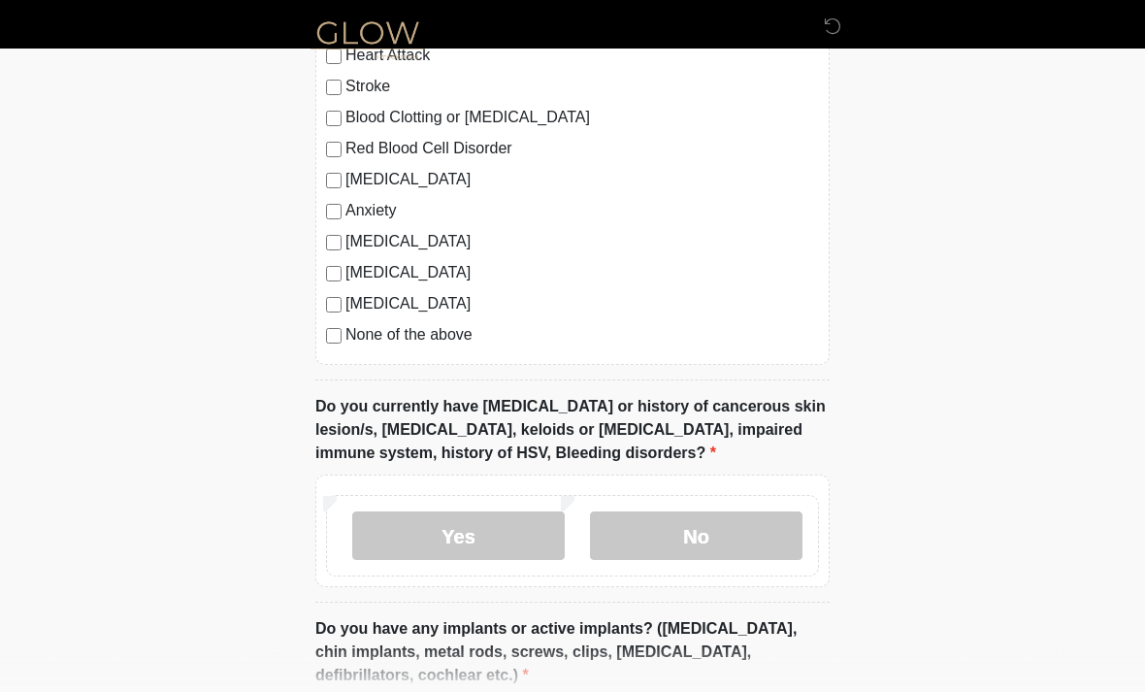
scroll to position [1402, 0]
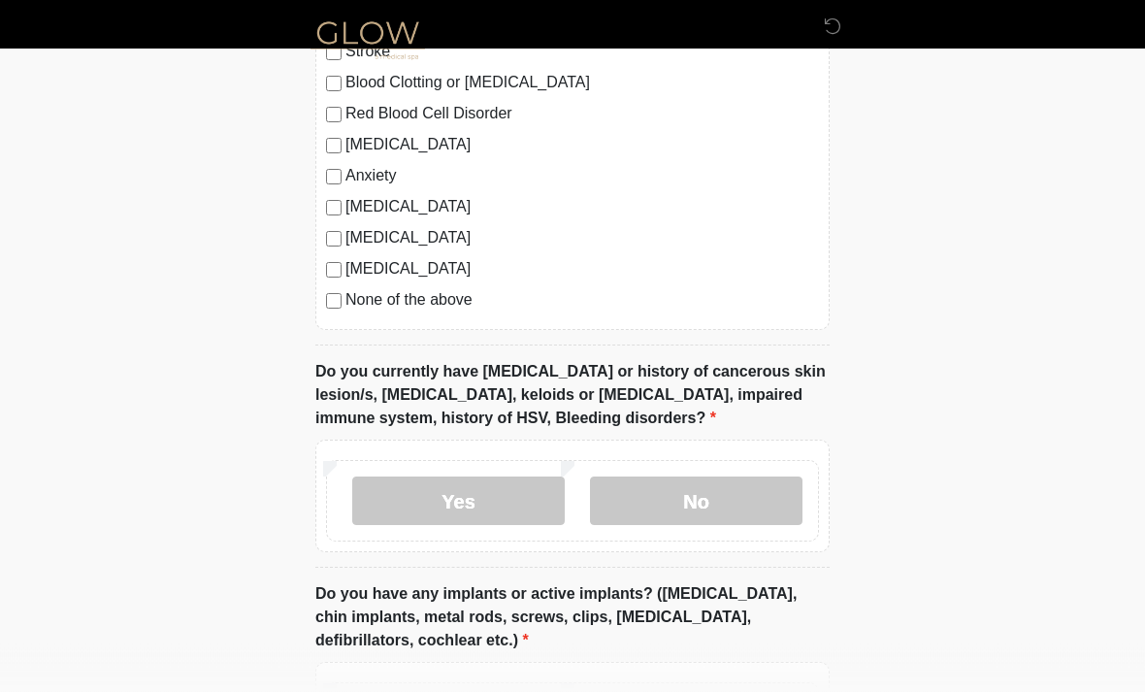
click at [730, 502] on label "No" at bounding box center [696, 501] width 212 height 49
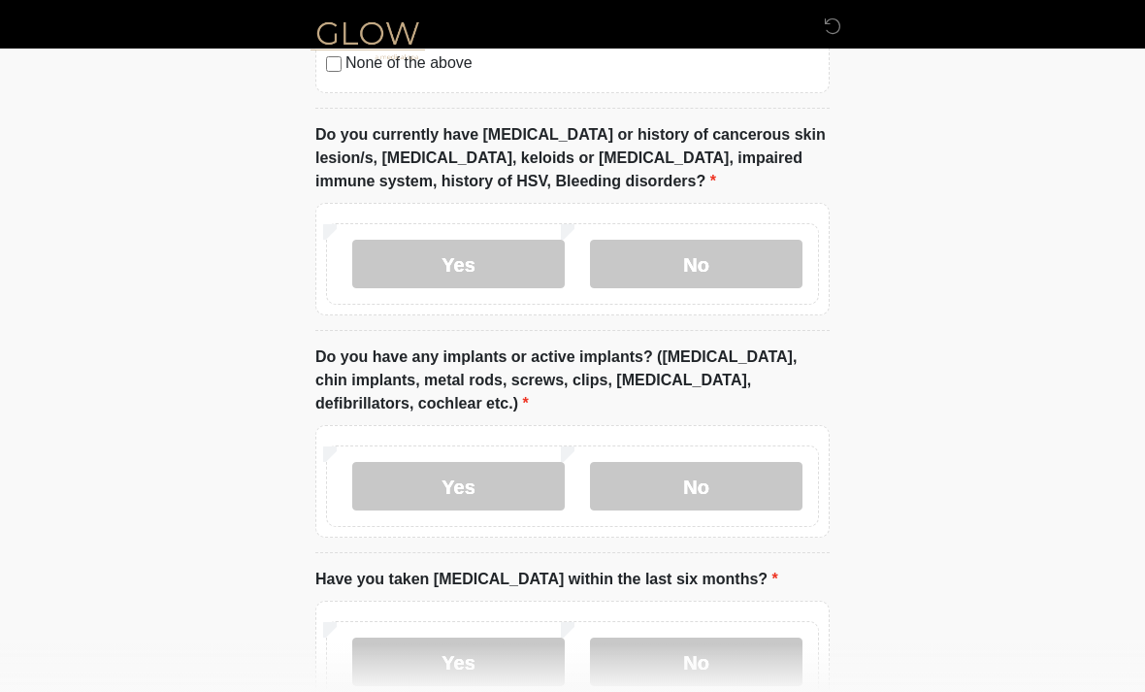
scroll to position [1646, 0]
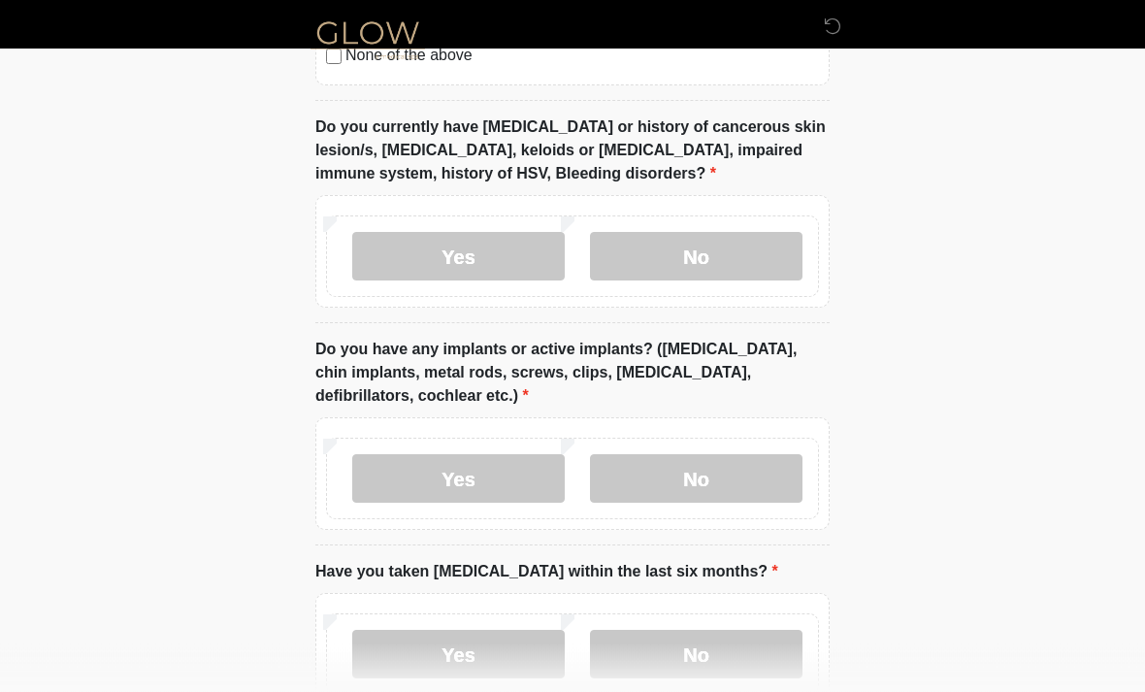
click at [760, 474] on label "No" at bounding box center [696, 479] width 212 height 49
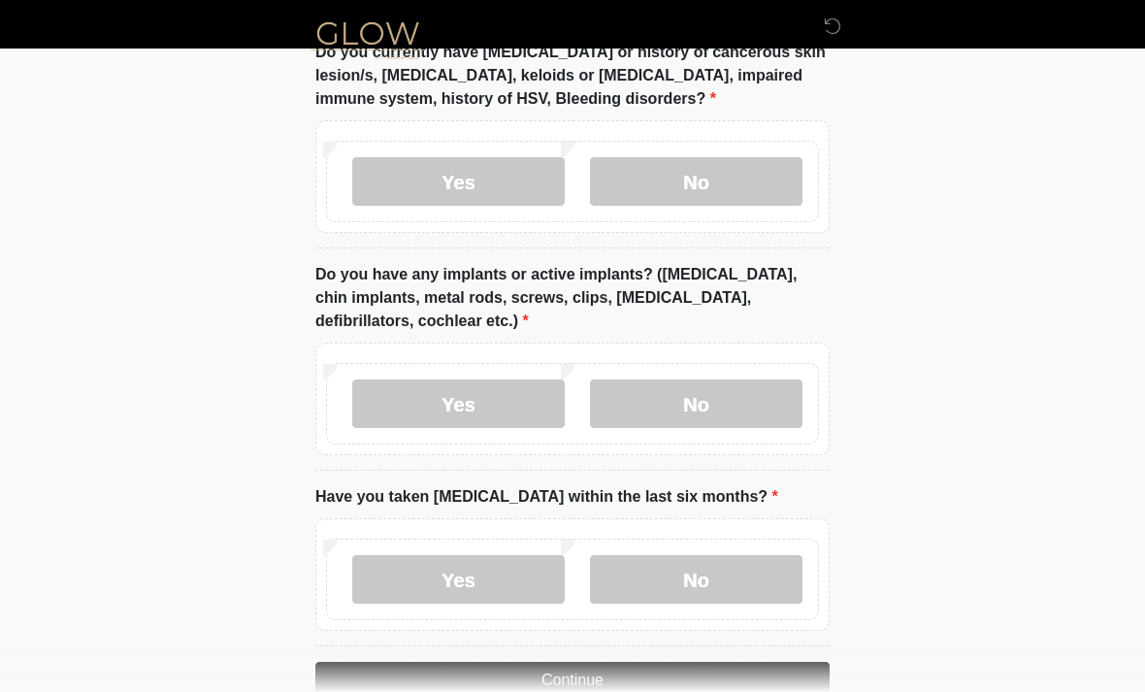
scroll to position [1767, 0]
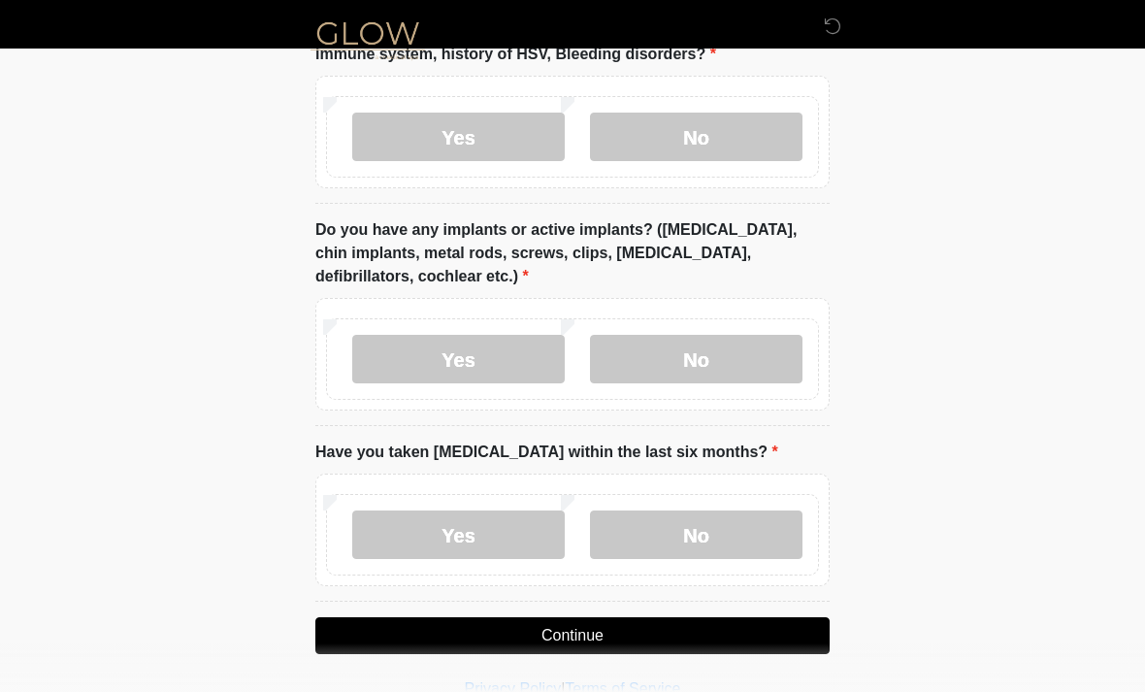
click at [749, 528] on label "No" at bounding box center [696, 534] width 212 height 49
click at [731, 622] on button "Continue" at bounding box center [572, 635] width 514 height 37
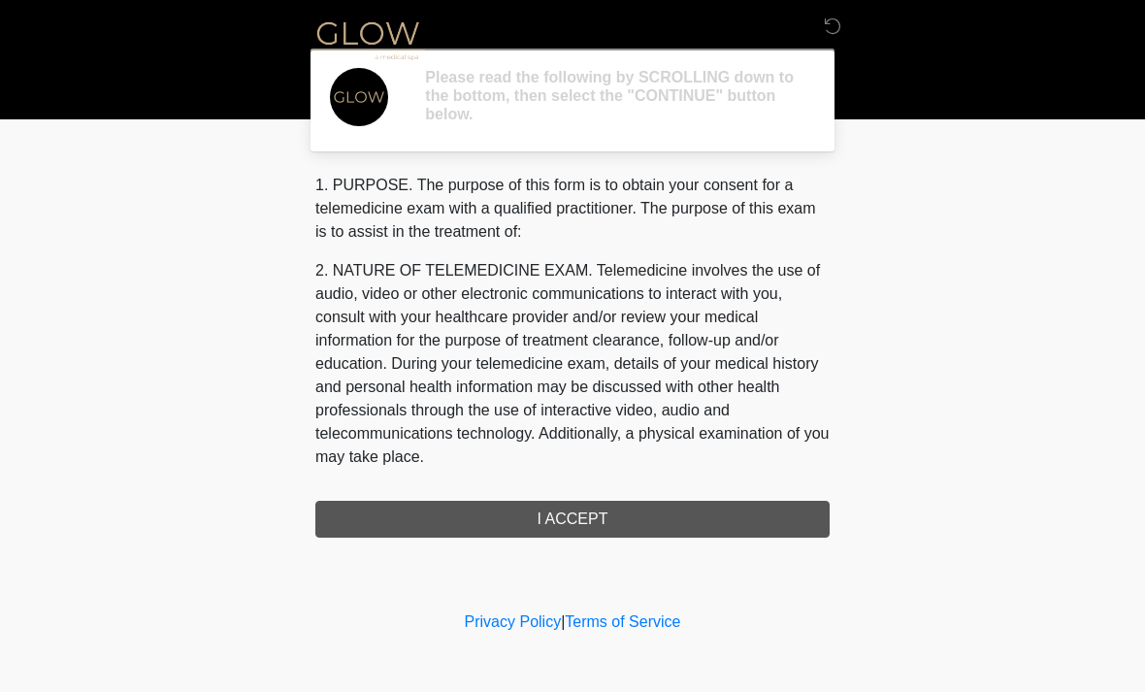
scroll to position [0, 0]
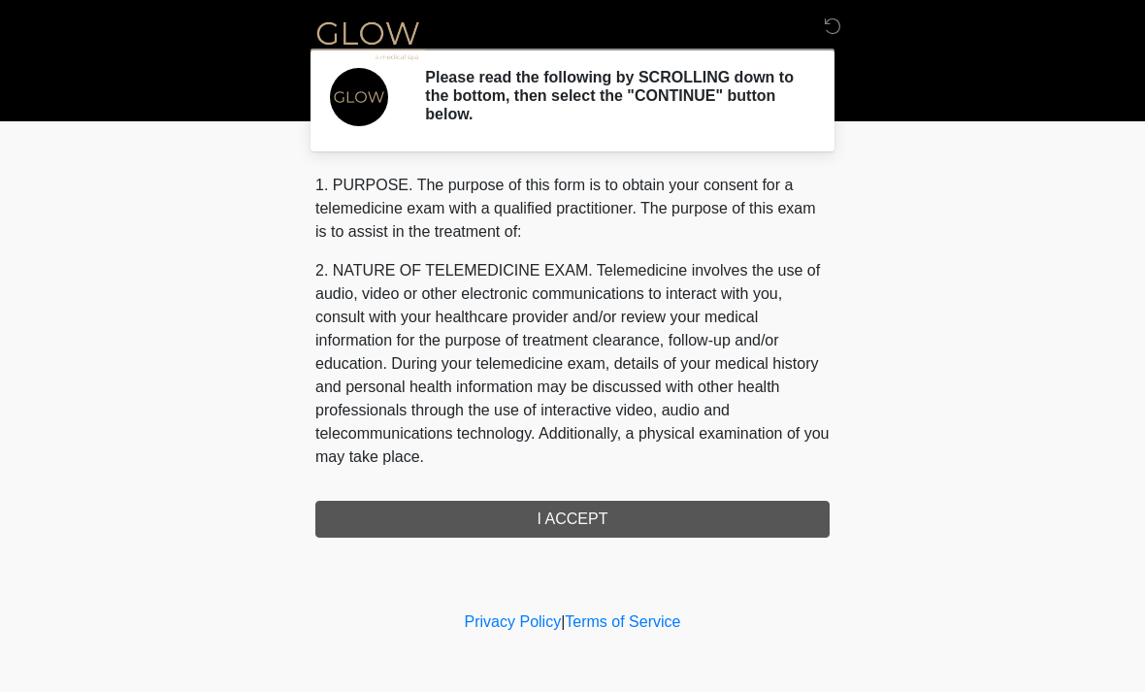
click at [761, 521] on div "1. PURPOSE. The purpose of this form is to obtain your consent for a telemedici…" at bounding box center [572, 356] width 514 height 364
click at [589, 525] on div "1. PURPOSE. The purpose of this form is to obtain your consent for a telemedici…" at bounding box center [572, 356] width 514 height 364
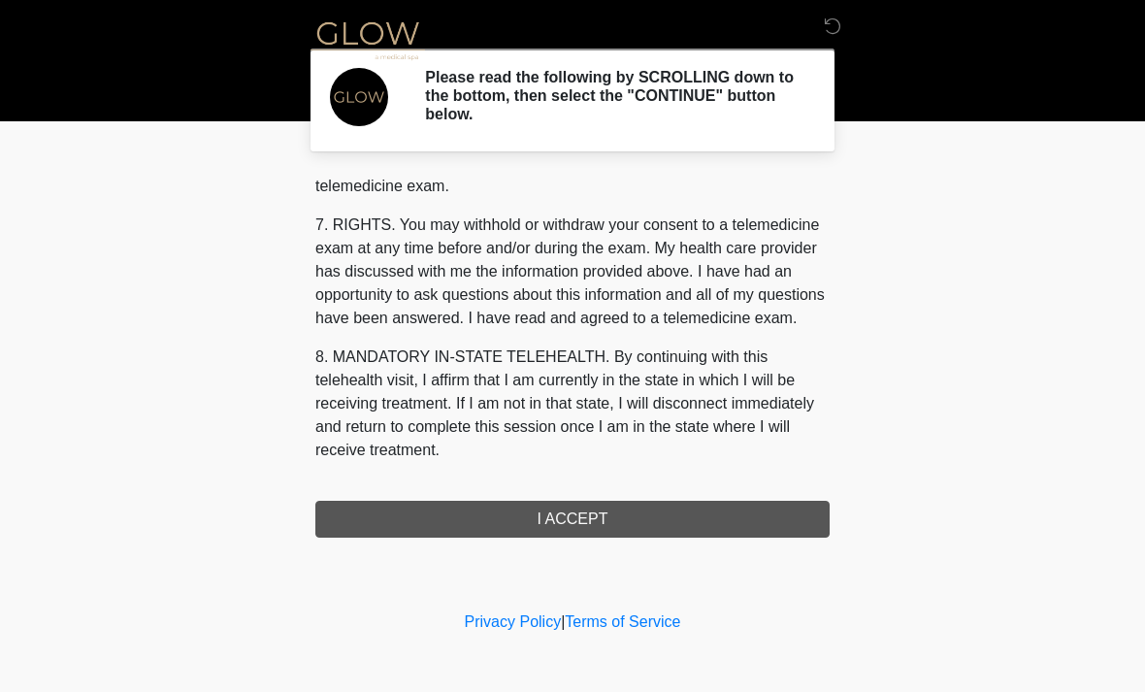
scroll to position [822, 0]
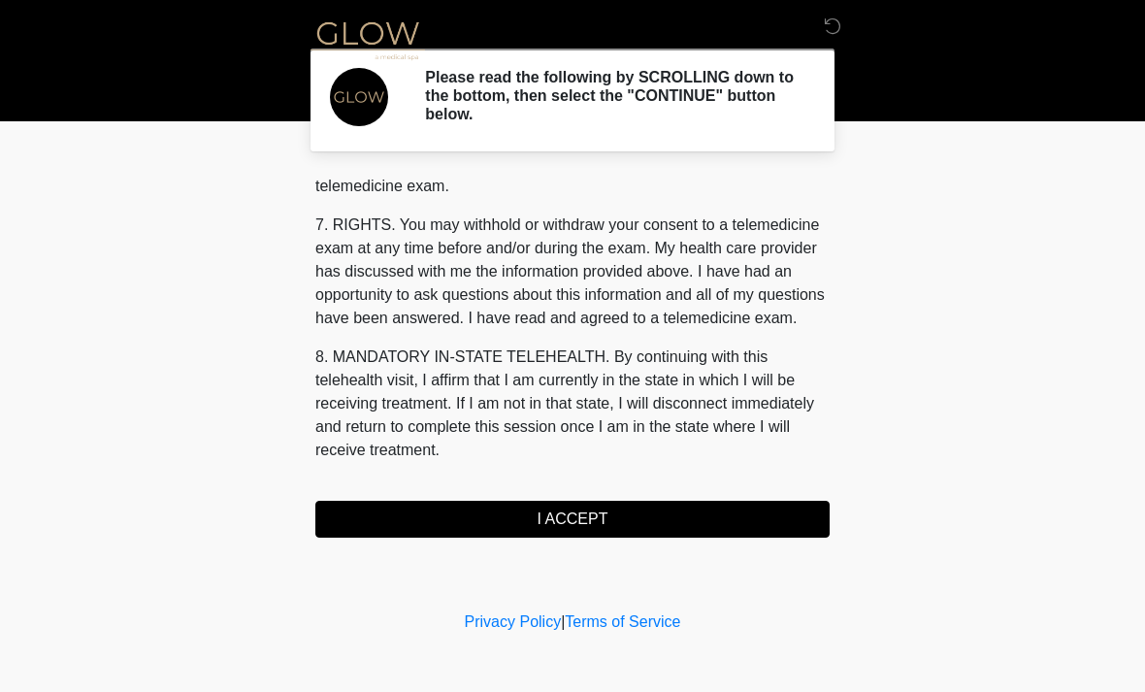
click at [628, 527] on button "I ACCEPT" at bounding box center [572, 519] width 514 height 37
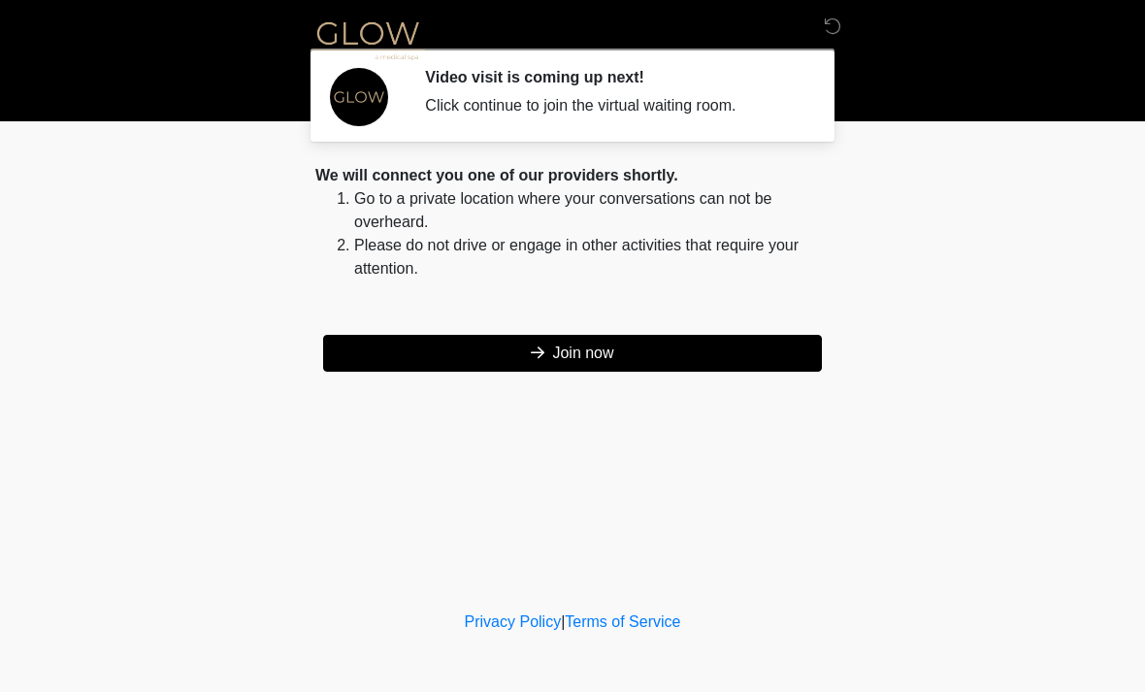
click at [789, 348] on button "Join now" at bounding box center [572, 353] width 499 height 37
